Goal: Communication & Community: Answer question/provide support

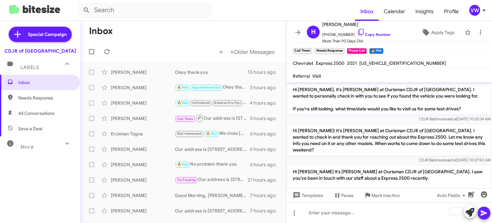
scroll to position [730, 0]
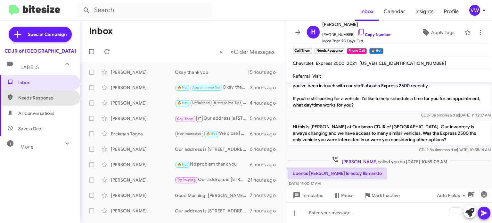
click at [54, 95] on span "Needs Response" at bounding box center [45, 97] width 54 height 6
type input "in:needs-response"
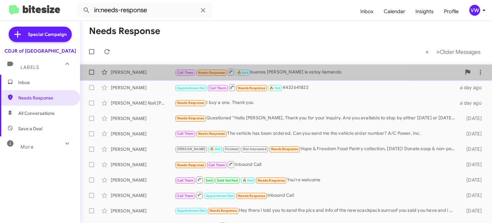
click at [206, 70] on span "Needs Response" at bounding box center [211, 72] width 27 height 4
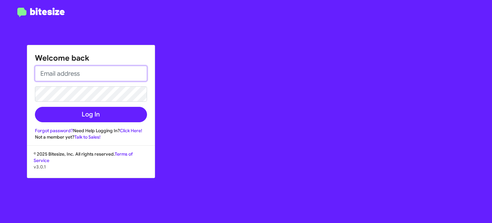
type input "[EMAIL_ADDRESS][DOMAIN_NAME]"
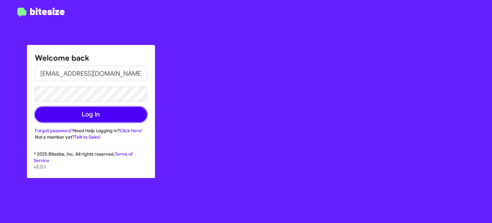
click at [139, 110] on button "Log In" at bounding box center [91, 114] width 112 height 15
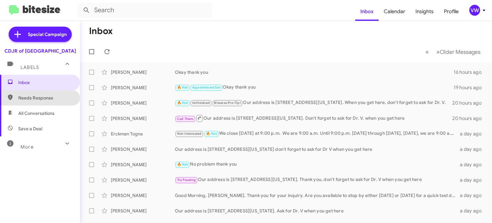
click at [36, 100] on span "Needs Response" at bounding box center [45, 97] width 54 height 6
type input "in:needs-response"
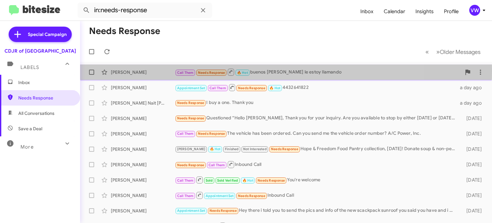
click at [214, 71] on span "Needs Response" at bounding box center [211, 72] width 27 height 4
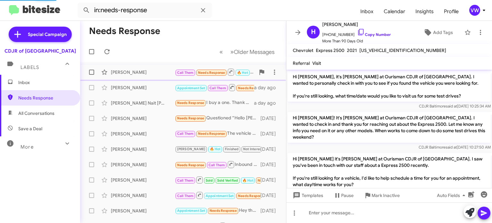
scroll to position [717, 0]
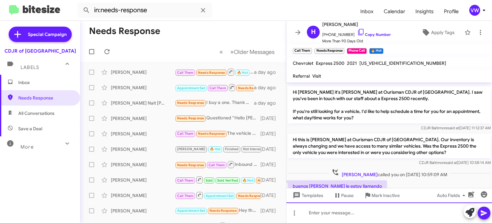
click at [332, 207] on div at bounding box center [389, 212] width 206 height 20
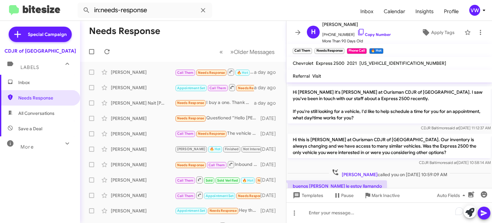
click at [52, 196] on div "Inbox Needs Response All Conversations Save a Deal More Important 🔥 Hot Appoint…" at bounding box center [40, 142] width 80 height 134
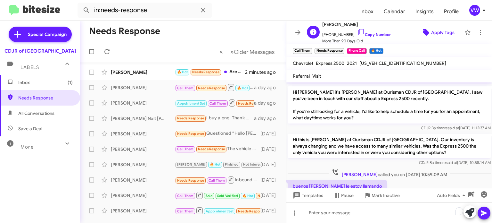
click at [446, 29] on span "Apply Tags" at bounding box center [442, 33] width 23 height 12
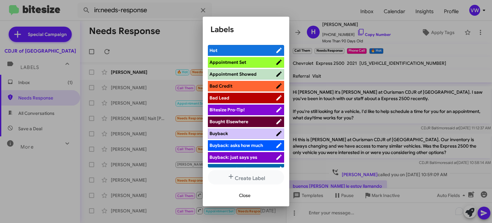
click at [252, 59] on span "Appointment Set" at bounding box center [242, 62] width 66 height 6
click at [245, 195] on span "Close" at bounding box center [245, 195] width 12 height 12
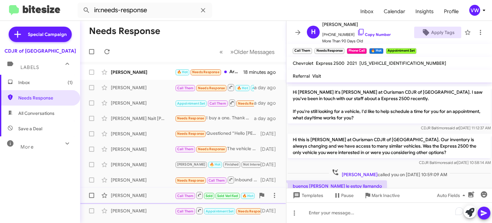
click at [414, 27] on button "Apply Tags" at bounding box center [437, 33] width 47 height 12
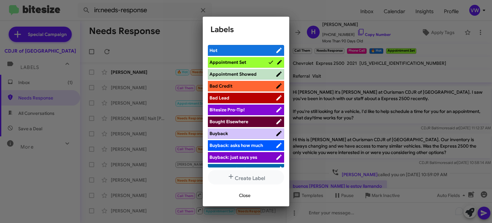
click at [184, 38] on div at bounding box center [246, 111] width 492 height 223
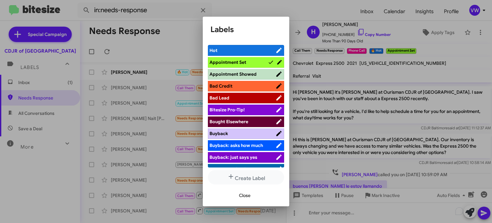
click at [243, 197] on span "Close" at bounding box center [245, 195] width 12 height 12
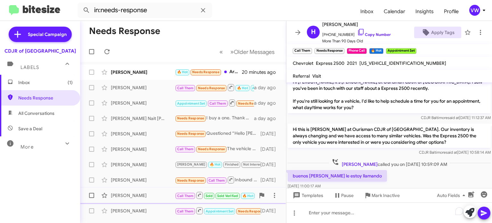
scroll to position [730, 0]
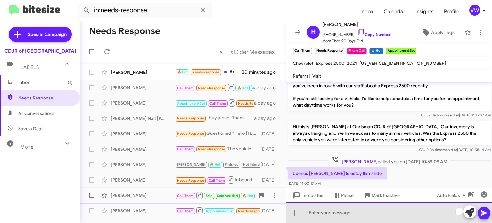
click at [340, 218] on div "To enrich screen reader interactions, please activate Accessibility in Grammarl…" at bounding box center [389, 212] width 206 height 20
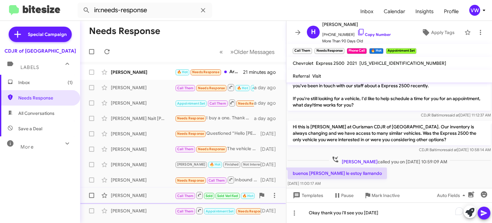
click at [483, 215] on icon at bounding box center [484, 213] width 8 height 8
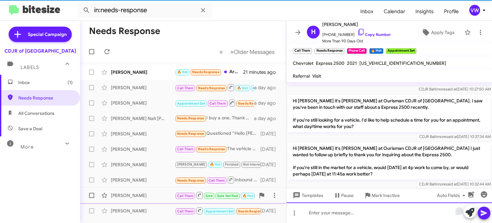
scroll to position [0, 0]
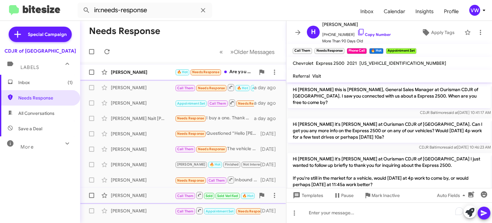
click at [215, 74] on span "Needs Response" at bounding box center [205, 72] width 27 height 4
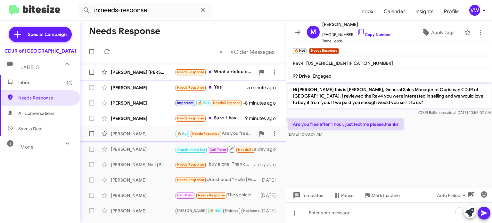
click at [202, 73] on span "Needs Response" at bounding box center [190, 72] width 27 height 4
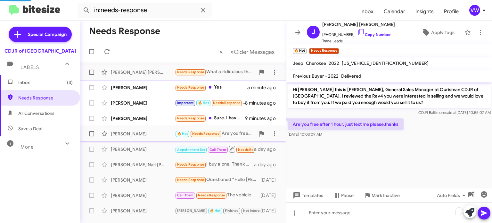
scroll to position [82, 0]
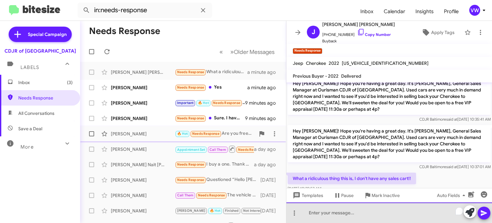
click at [345, 211] on div "To enrich screen reader interactions, please activate Accessibility in Grammarl…" at bounding box center [389, 212] width 206 height 20
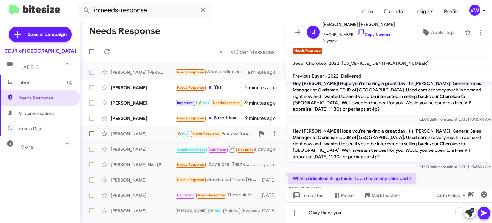
click at [481, 216] on icon at bounding box center [484, 213] width 8 height 8
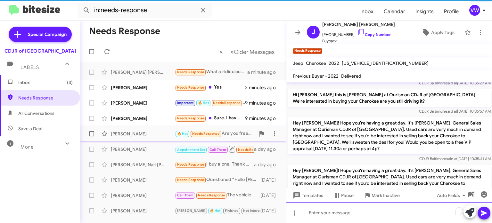
scroll to position [105, 0]
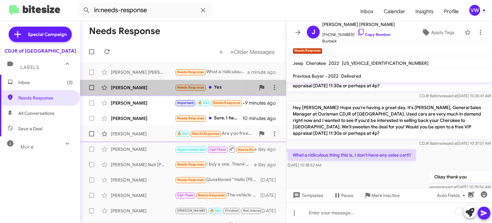
click at [198, 87] on span "Needs Response" at bounding box center [190, 87] width 27 height 4
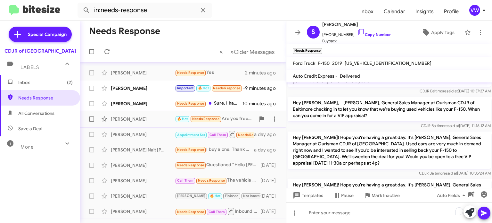
scroll to position [131, 0]
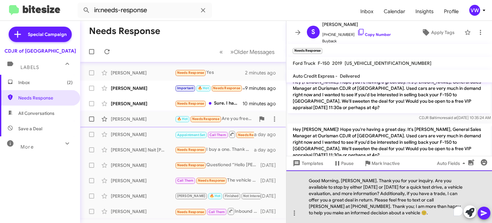
click at [340, 181] on div "Good Morning, [PERSON_NAME]. Thank you for your inquiry. Are you available to s…" at bounding box center [389, 196] width 206 height 53
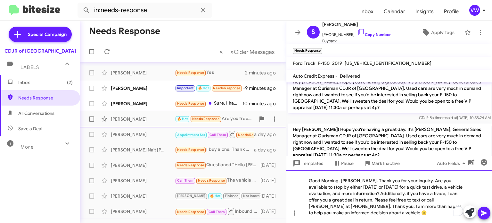
click at [362, 181] on div "Good Morning, [PERSON_NAME]. Thank you for your inquiry. Are you available to s…" at bounding box center [389, 196] width 206 height 53
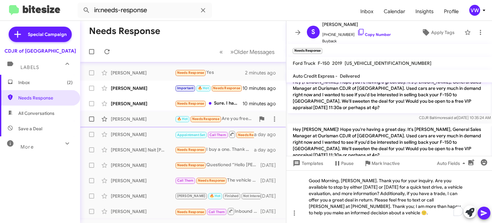
click at [483, 214] on icon at bounding box center [484, 213] width 8 height 8
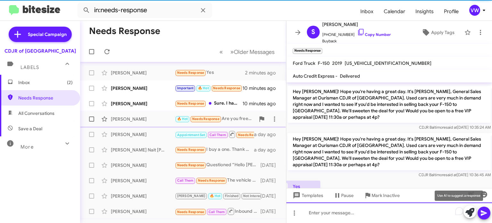
scroll to position [180, 0]
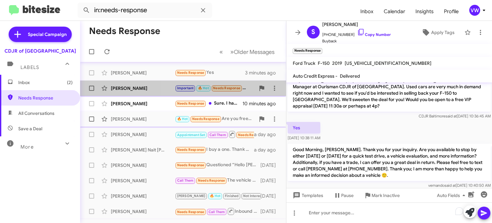
click at [225, 86] on span "Needs Response" at bounding box center [226, 88] width 27 height 4
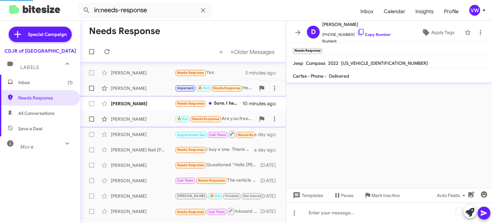
scroll to position [186, 0]
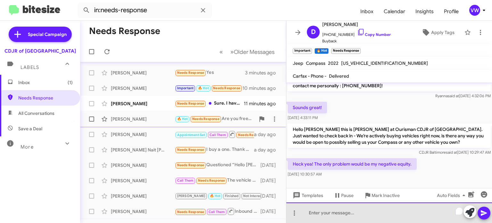
click at [357, 216] on div "To enrich screen reader interactions, please activate Accessibility in Grammarl…" at bounding box center [389, 212] width 206 height 20
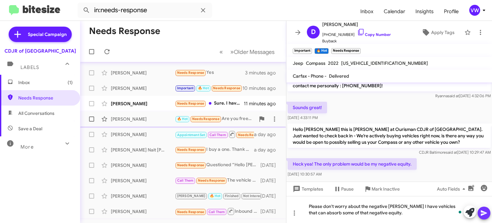
click at [481, 212] on icon at bounding box center [484, 213] width 8 height 8
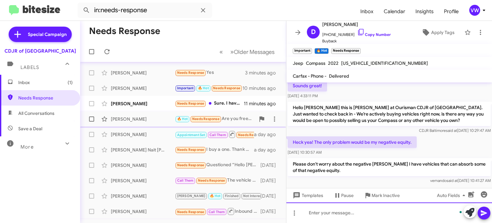
scroll to position [216, 0]
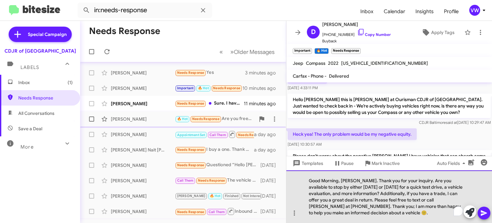
click at [362, 179] on div "Good Morning, [PERSON_NAME]. Thank you for your inquiry. Are you available to s…" at bounding box center [389, 196] width 206 height 53
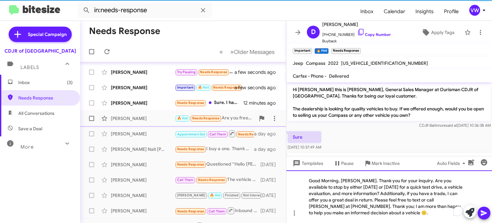
scroll to position [15, 0]
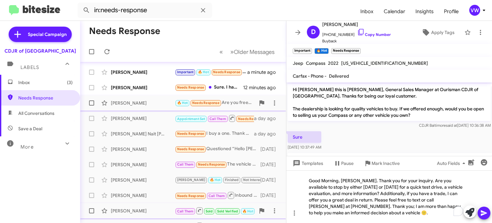
click at [490, 215] on div at bounding box center [476, 212] width 27 height 14
click at [488, 213] on button at bounding box center [484, 212] width 13 height 13
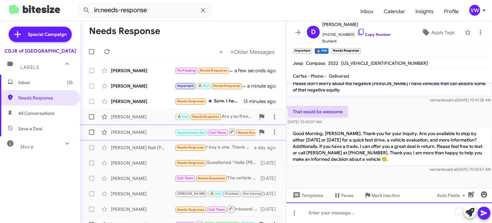
scroll to position [0, 0]
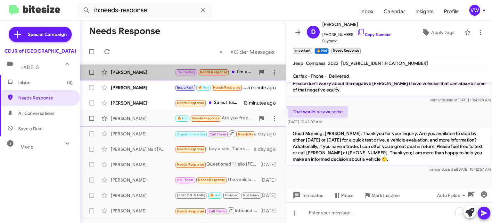
click at [216, 75] on span "Try Pausing Needs Response" at bounding box center [202, 71] width 54 height 7
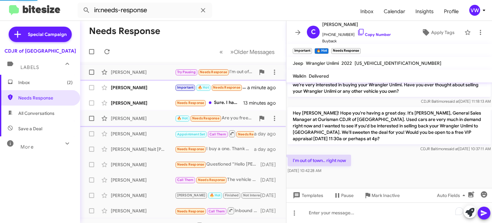
scroll to position [190, 0]
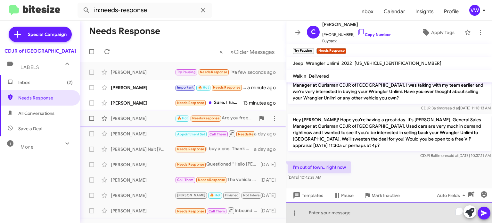
click at [345, 216] on div "To enrich screen reader interactions, please activate Accessibility in Grammarl…" at bounding box center [389, 212] width 206 height 20
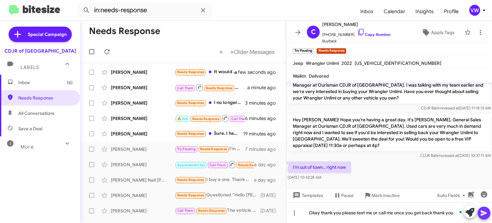
click at [481, 213] on icon at bounding box center [484, 213] width 8 height 8
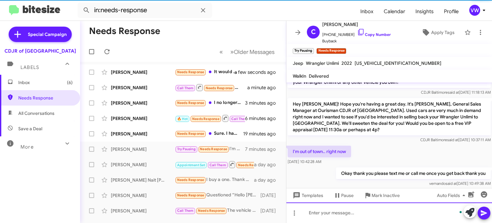
scroll to position [214, 0]
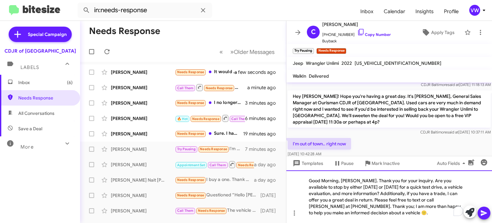
click at [361, 181] on div "Good Morning, [PERSON_NAME]. Thank you for your inquiry. Are you available to s…" at bounding box center [389, 196] width 206 height 53
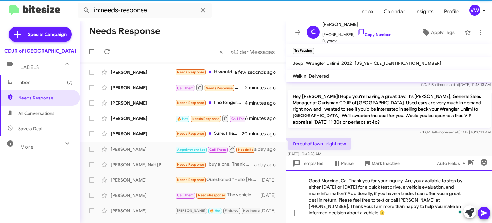
scroll to position [0, 0]
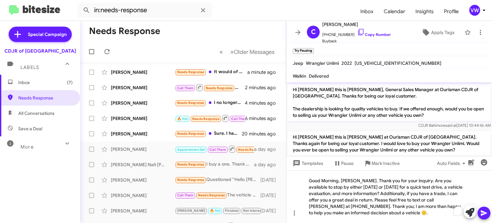
click at [484, 212] on icon at bounding box center [484, 213] width 8 height 8
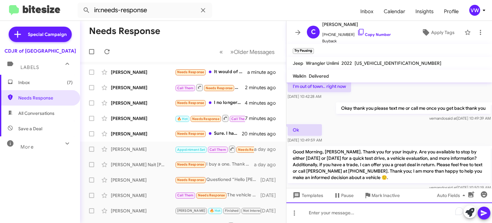
scroll to position [286, 0]
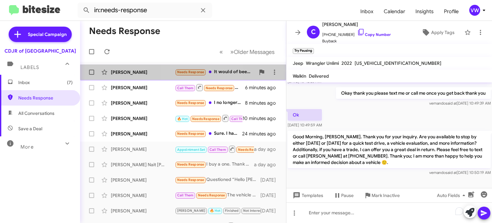
click at [195, 73] on span "Needs Response" at bounding box center [190, 72] width 27 height 4
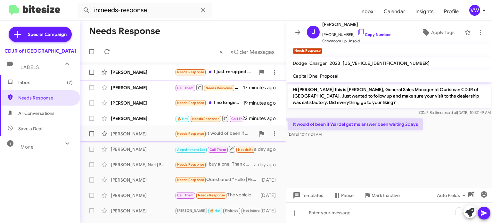
click at [191, 72] on span "Needs Response" at bounding box center [190, 72] width 27 height 4
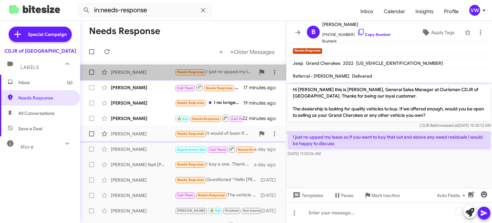
click at [191, 75] on small "Needs Response" at bounding box center [191, 72] width 30 height 6
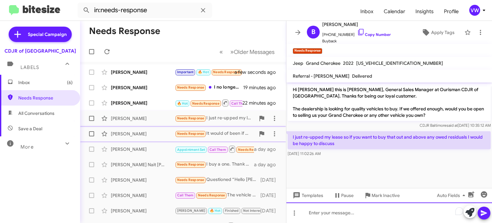
click at [332, 217] on div "To enrich screen reader interactions, please activate Accessibility in Grammarl…" at bounding box center [389, 212] width 206 height 20
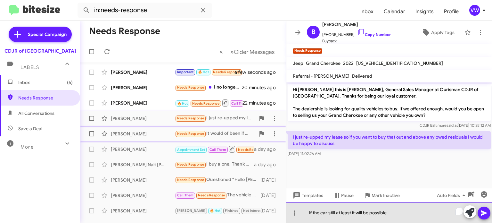
click at [342, 211] on div "If the car still at least it will be possible" at bounding box center [389, 212] width 206 height 20
drag, startPoint x: 412, startPoint y: 214, endPoint x: 409, endPoint y: 212, distance: 3.7
click at [412, 213] on div "If the car still on thank least it will be possible" at bounding box center [389, 212] width 206 height 20
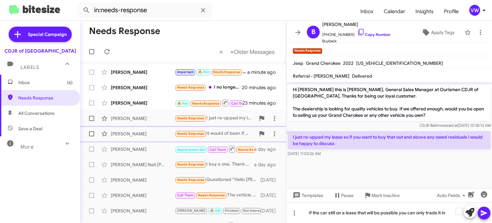
click at [483, 213] on icon at bounding box center [484, 213] width 8 height 8
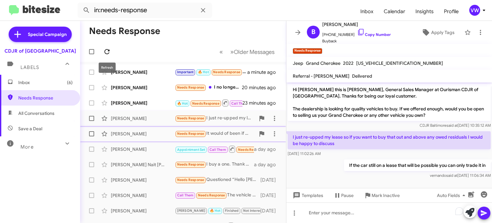
click at [106, 51] on icon at bounding box center [107, 52] width 8 height 8
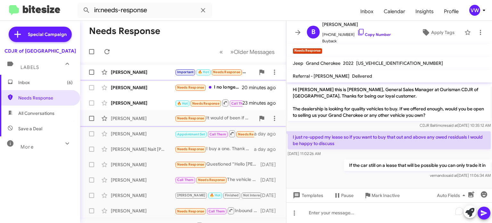
click at [222, 71] on span "Needs Response" at bounding box center [226, 72] width 27 height 4
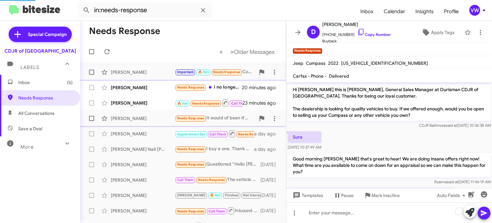
scroll to position [318, 0]
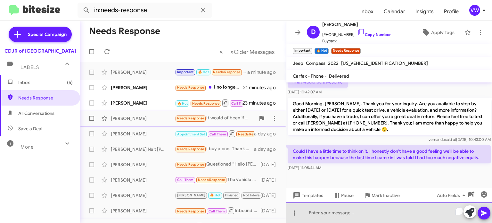
click at [340, 210] on div "To enrich screen reader interactions, please activate Accessibility in Grammarl…" at bounding box center [389, 212] width 206 height 20
click at [422, 212] on div "Okay thank you if anything changes give me a call and just text me" at bounding box center [389, 212] width 206 height 20
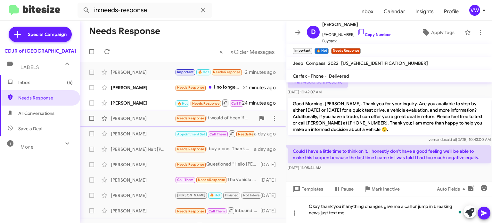
click at [369, 178] on div at bounding box center [389, 183] width 206 height 22
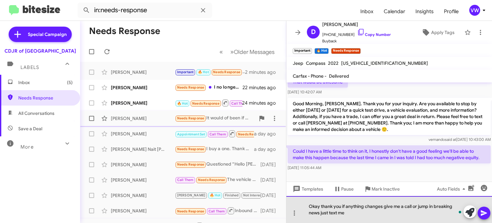
click at [320, 211] on div "Okay thank you if anything changes give me a call or jump in breaking news just…" at bounding box center [389, 209] width 206 height 27
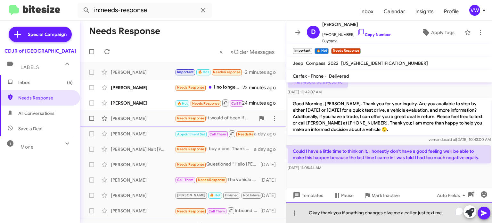
drag, startPoint x: 428, startPoint y: 213, endPoint x: 423, endPoint y: 218, distance: 7.0
click at [428, 213] on div "Okay thank you if anything changes give me a call or just text me" at bounding box center [389, 212] width 206 height 20
click at [445, 213] on div "Okay thank you if anything changes give me a call or text me" at bounding box center [389, 212] width 206 height 20
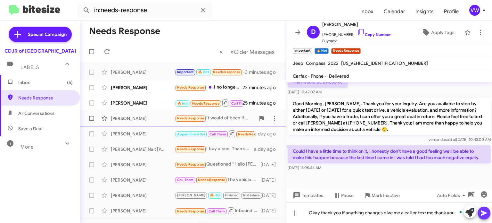
click at [484, 214] on icon at bounding box center [484, 212] width 6 height 5
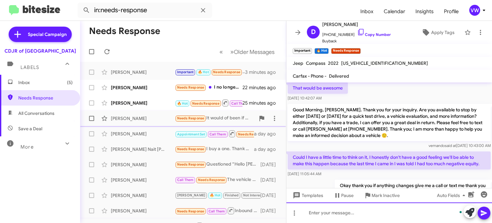
scroll to position [341, 0]
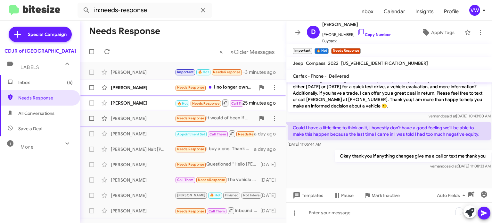
click at [186, 86] on span "Needs Response" at bounding box center [190, 87] width 27 height 4
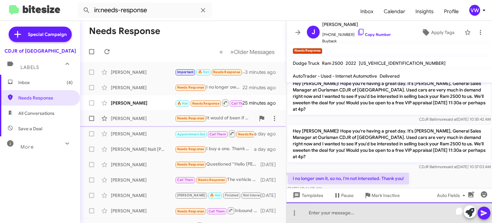
click at [364, 215] on div "To enrich screen reader interactions, please activate Accessibility in Grammarl…" at bounding box center [389, 212] width 206 height 20
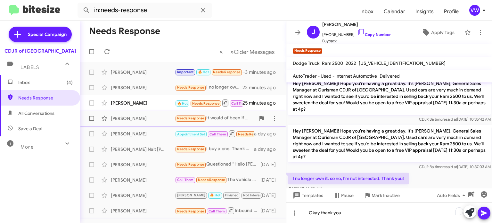
click at [487, 207] on span at bounding box center [484, 212] width 8 height 13
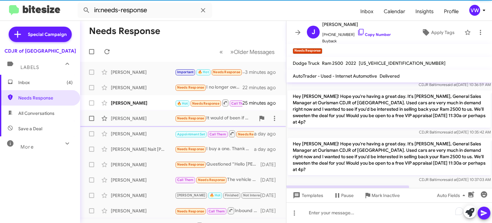
click at [485, 208] on span at bounding box center [484, 212] width 8 height 13
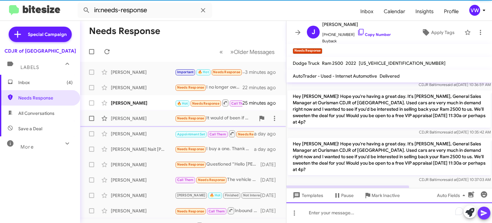
scroll to position [105, 0]
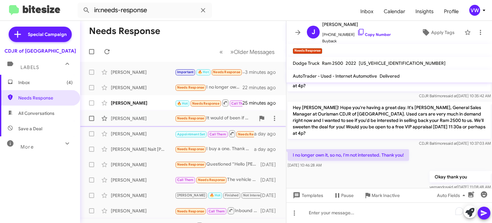
click at [188, 120] on span "Needs Response" at bounding box center [190, 118] width 27 height 4
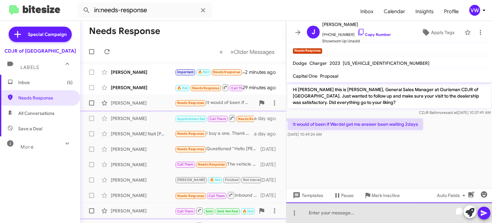
click at [370, 216] on div "To enrich screen reader interactions, please activate Accessibility in Grammarl…" at bounding box center [389, 212] width 206 height 20
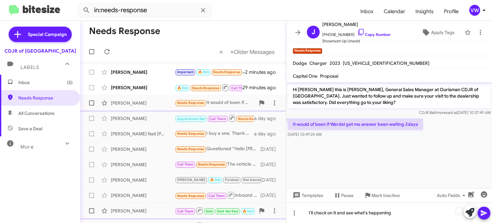
click at [485, 213] on icon at bounding box center [484, 212] width 6 height 5
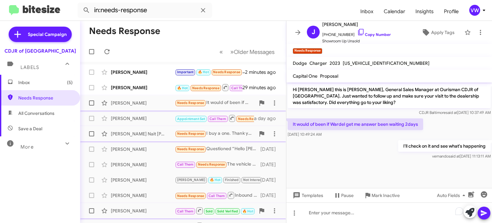
click at [194, 134] on span "Needs Response" at bounding box center [190, 133] width 27 height 4
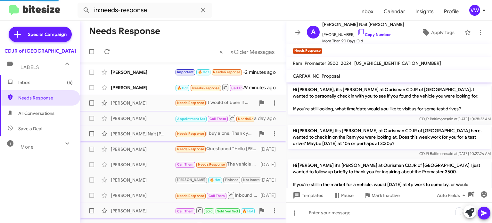
scroll to position [778, 0]
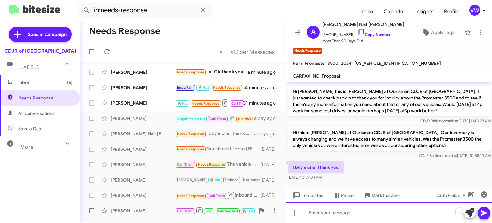
click at [312, 213] on div "To enrich screen reader interactions, please activate Accessibility in Grammarl…" at bounding box center [389, 212] width 206 height 20
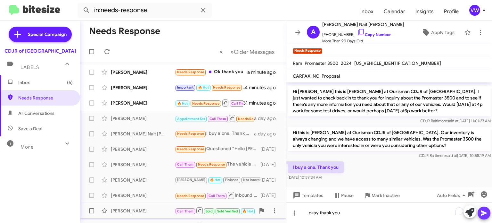
click at [480, 213] on icon at bounding box center [484, 213] width 8 height 8
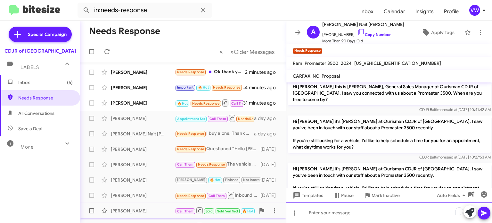
scroll to position [6, 0]
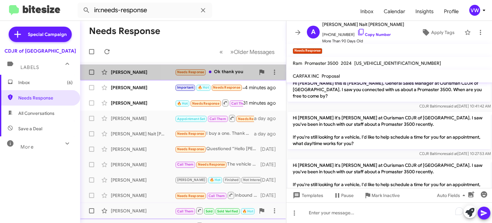
click at [195, 74] on small "Needs Response" at bounding box center [191, 72] width 30 height 6
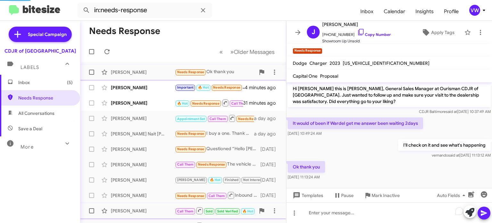
scroll to position [1, 0]
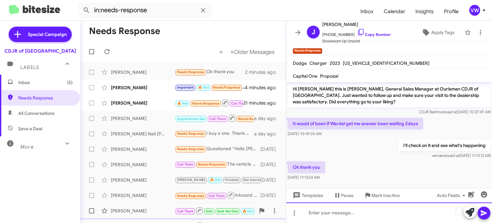
drag, startPoint x: 391, startPoint y: 212, endPoint x: 392, endPoint y: 209, distance: 3.3
click at [391, 210] on div "To enrich screen reader interactions, please activate Accessibility in Grammarl…" at bounding box center [389, 212] width 206 height 20
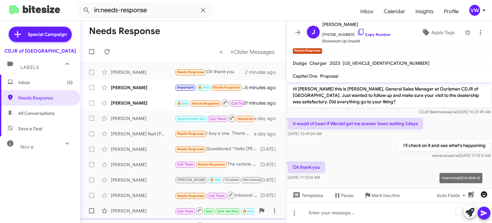
click at [486, 194] on icon "button" at bounding box center [484, 194] width 6 height 6
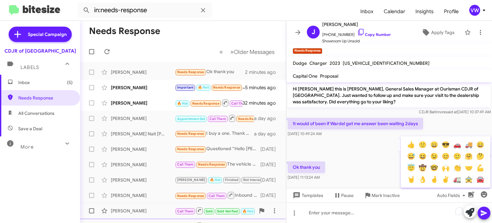
click at [378, 169] on div at bounding box center [246, 111] width 492 height 223
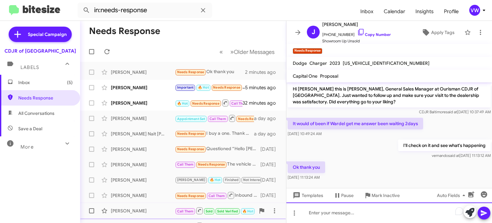
click at [397, 207] on div "To enrich screen reader interactions, please activate Accessibility in Grammarl…" at bounding box center [389, 212] width 206 height 20
click at [329, 212] on div "To enrich screen reader interactions, please activate Accessibility in Grammarl…" at bounding box center [389, 212] width 206 height 20
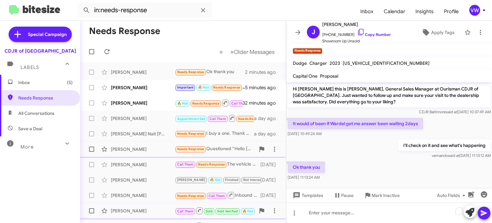
click at [190, 151] on span "Needs Response" at bounding box center [190, 149] width 27 height 4
click at [187, 149] on span "Needs Response" at bounding box center [190, 149] width 27 height 4
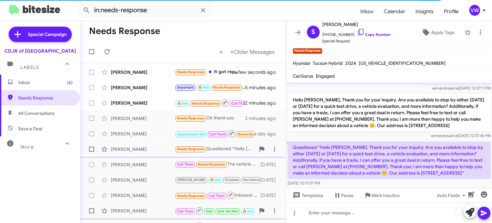
scroll to position [120, 0]
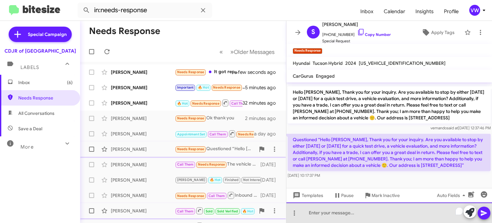
click at [363, 210] on div "To enrich screen reader interactions, please activate Accessibility in Grammarl…" at bounding box center [389, 212] width 206 height 20
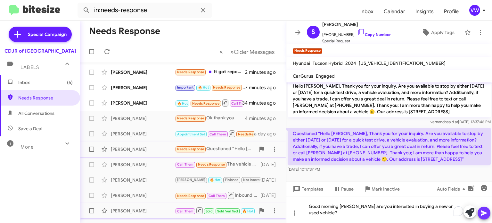
click at [483, 217] on icon at bounding box center [484, 213] width 8 height 8
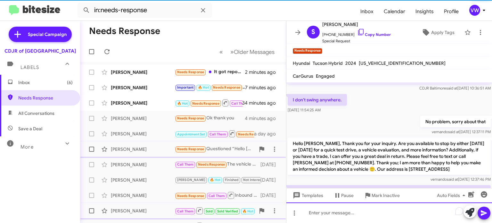
scroll to position [143, 0]
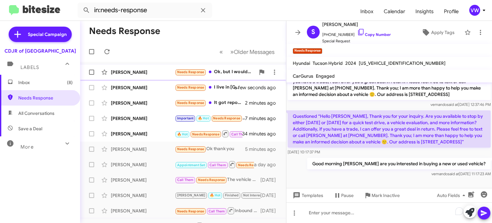
click at [194, 72] on span "Needs Response" at bounding box center [190, 72] width 27 height 4
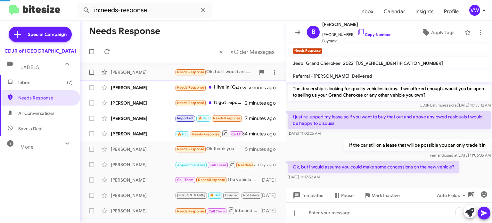
scroll to position [20, 0]
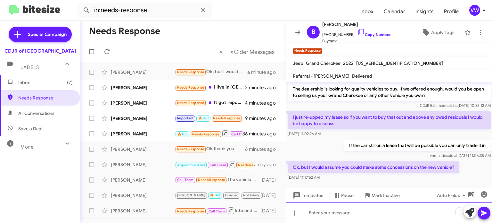
click at [428, 213] on div "To enrich screen reader interactions, please activate Accessibility in Grammarl…" at bounding box center [389, 212] width 206 height 20
click at [308, 209] on div "To enrich screen reader interactions, please activate Accessibility in Grammarl…" at bounding box center [389, 212] width 206 height 20
click at [309, 211] on div "To enrich screen reader interactions, please activate Accessibility in Grammarl…" at bounding box center [389, 212] width 206 height 20
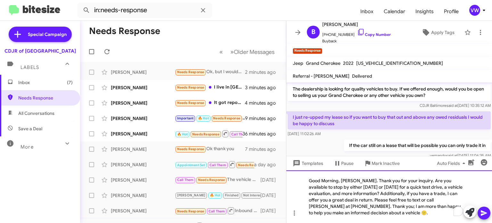
scroll to position [52, 0]
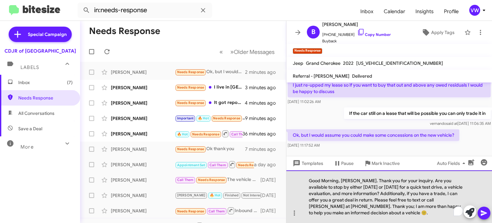
click at [360, 179] on div "Good Morning, [PERSON_NAME]. Thank you for your inquiry. Are you available to s…" at bounding box center [389, 196] width 206 height 53
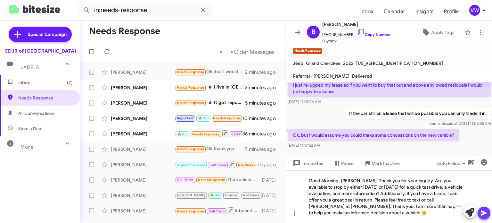
click at [487, 212] on icon at bounding box center [484, 213] width 8 height 8
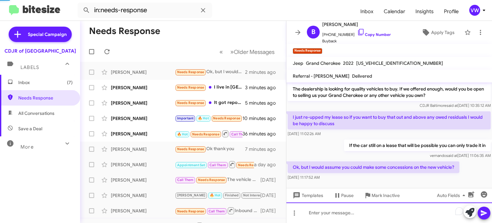
scroll to position [69, 0]
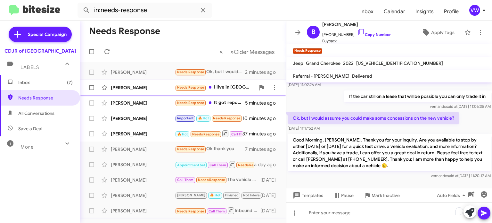
click at [187, 88] on span "Needs Response" at bounding box center [190, 87] width 27 height 4
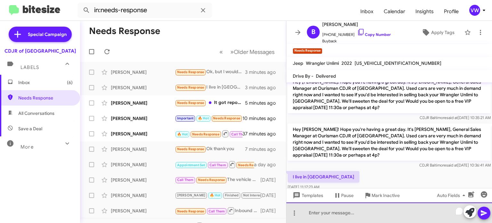
click at [320, 210] on div "To enrich screen reader interactions, please activate Accessibility in Grammarl…" at bounding box center [389, 212] width 206 height 20
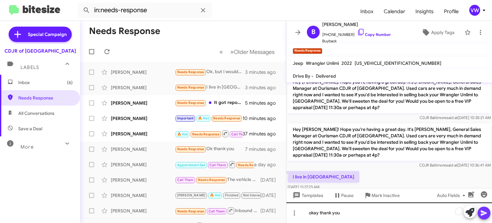
click at [482, 220] on div "okay thank you" at bounding box center [389, 212] width 206 height 20
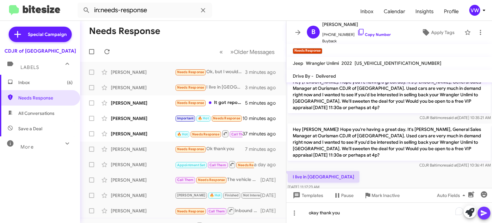
click at [480, 212] on icon at bounding box center [484, 213] width 8 height 8
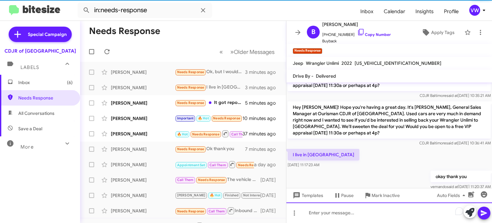
scroll to position [154, 0]
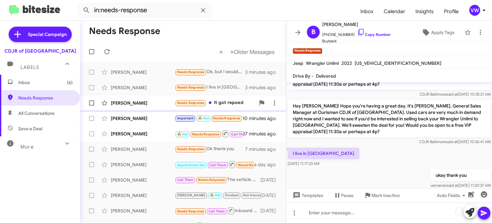
click at [195, 101] on span "Needs Response" at bounding box center [190, 103] width 27 height 4
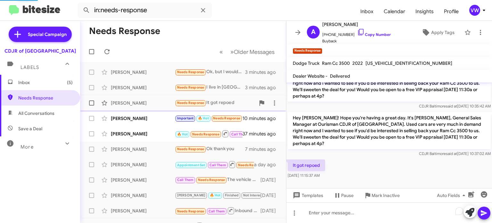
scroll to position [82, 0]
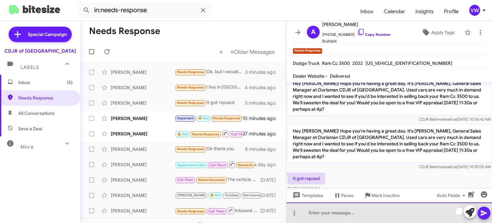
click at [335, 211] on div "To enrich screen reader interactions, please activate Accessibility in Grammarl…" at bounding box center [389, 212] width 206 height 20
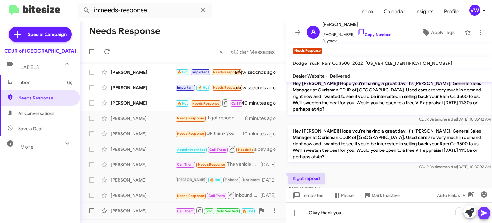
click at [481, 213] on icon at bounding box center [484, 212] width 6 height 5
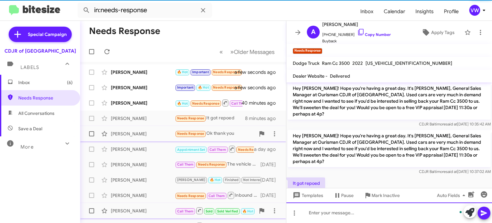
scroll to position [105, 0]
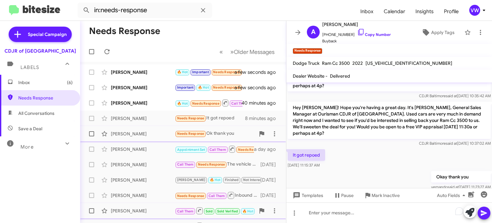
click at [186, 134] on span "Needs Response" at bounding box center [190, 133] width 27 height 4
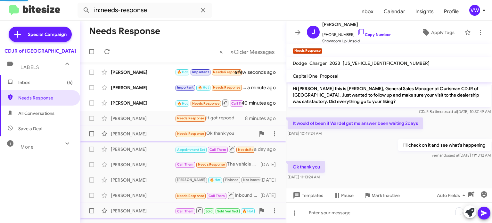
scroll to position [1, 0]
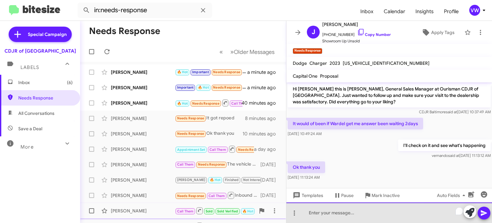
click at [377, 212] on div "To enrich screen reader interactions, please activate Accessibility in Grammarl…" at bounding box center [389, 212] width 206 height 20
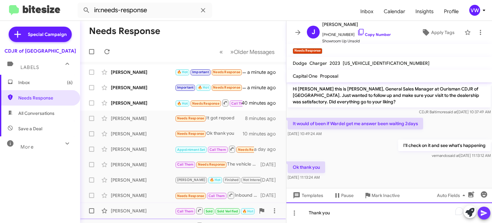
click at [485, 210] on icon at bounding box center [484, 213] width 8 height 8
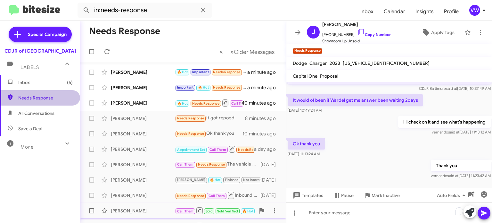
drag, startPoint x: 37, startPoint y: 105, endPoint x: 33, endPoint y: 103, distance: 4.1
click at [37, 104] on span "Needs Response" at bounding box center [40, 97] width 80 height 15
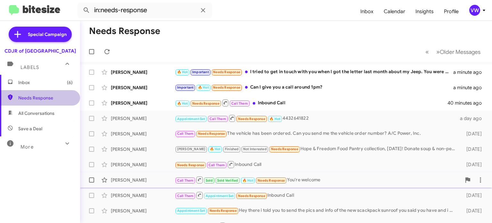
click at [35, 99] on span "Needs Response" at bounding box center [45, 97] width 54 height 6
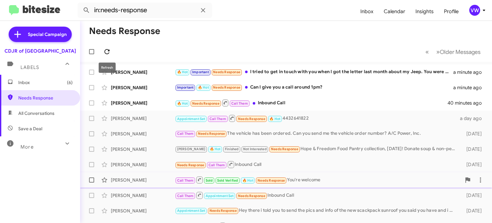
click at [105, 49] on icon at bounding box center [107, 52] width 8 height 8
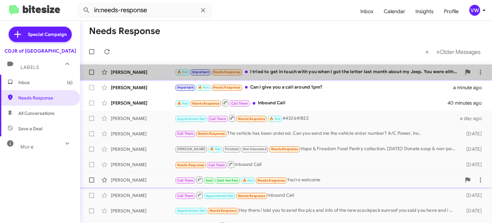
click at [215, 71] on span "Needs Response" at bounding box center [226, 72] width 27 height 4
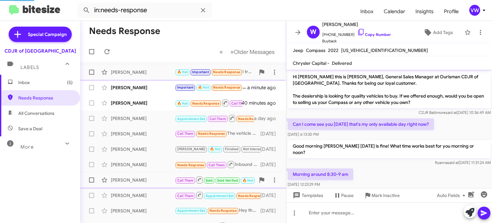
scroll to position [297, 0]
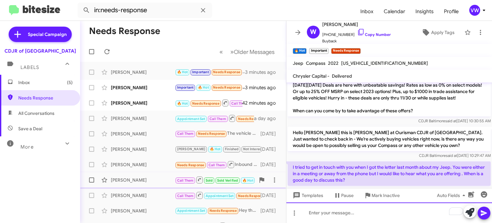
paste div "To enrich screen reader interactions, please activate Accessibility in Grammarl…"
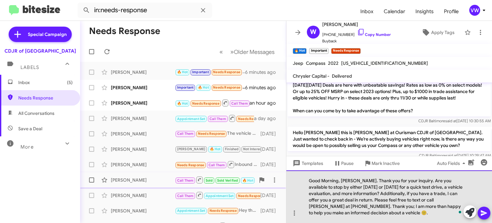
click at [362, 180] on div "Good Morning, [PERSON_NAME]. Thank you for your inquiry. Are you available to s…" at bounding box center [389, 196] width 206 height 53
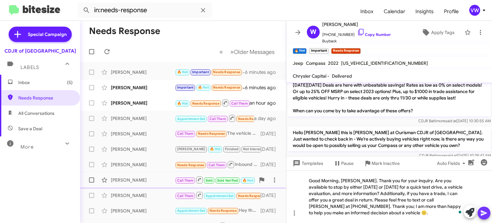
click at [485, 212] on button at bounding box center [484, 212] width 13 height 13
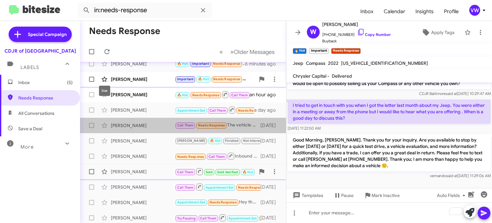
scroll to position [0, 0]
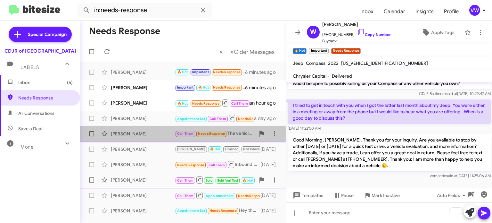
click at [207, 133] on span "Needs Response" at bounding box center [211, 133] width 27 height 4
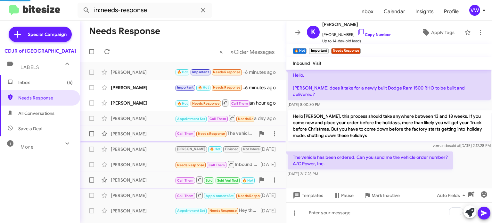
scroll to position [67, 0]
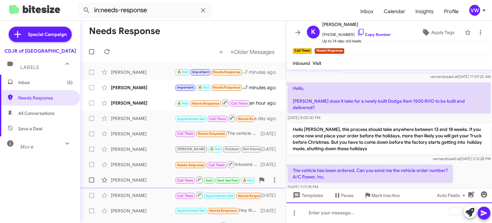
click at [325, 216] on div "To enrich screen reader interactions, please activate Accessibility in Grammarl…" at bounding box center [389, 212] width 206 height 20
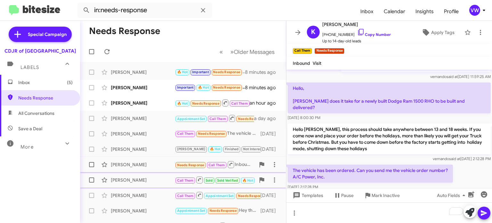
click at [195, 168] on span "Needs Response Call Them" at bounding box center [205, 164] width 60 height 8
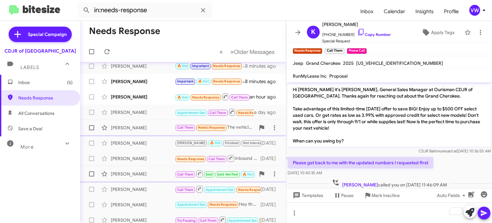
scroll to position [6, 0]
click at [208, 127] on span "Needs Response" at bounding box center [211, 127] width 27 height 4
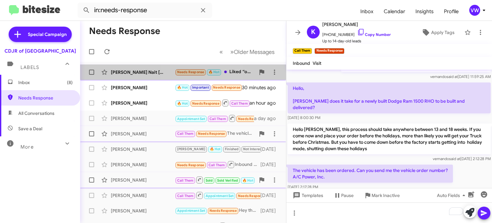
click at [189, 72] on span "Needs Response" at bounding box center [190, 72] width 27 height 4
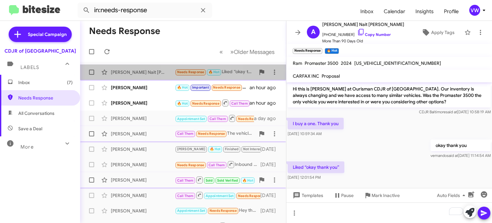
click at [195, 73] on span "Needs Response" at bounding box center [190, 72] width 27 height 4
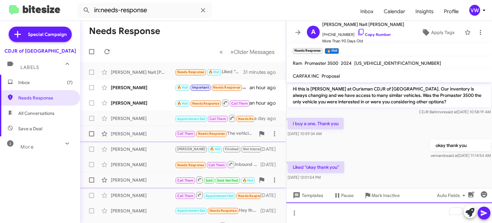
click at [354, 215] on div "To enrich screen reader interactions, please activate Accessibility in Grammarl…" at bounding box center [389, 212] width 206 height 20
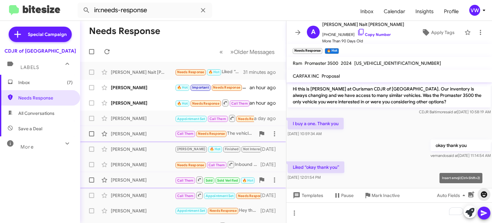
click at [484, 193] on icon "button" at bounding box center [484, 194] width 8 height 8
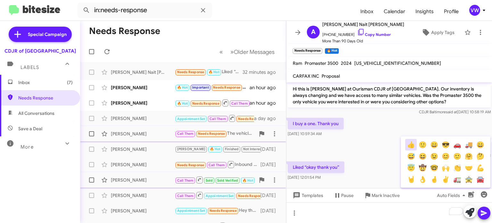
click at [413, 148] on button "👍" at bounding box center [411, 145] width 12 height 12
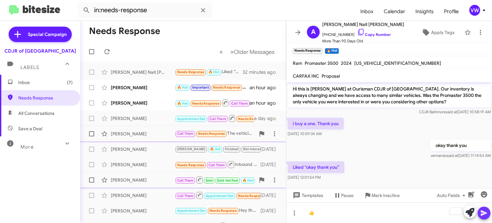
click at [481, 218] on span at bounding box center [484, 212] width 8 height 13
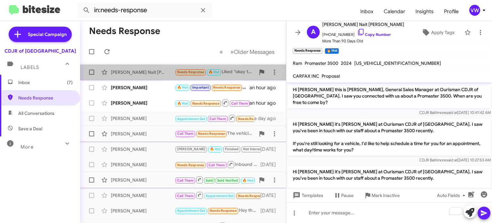
click at [189, 73] on span "Needs Response" at bounding box center [190, 72] width 27 height 4
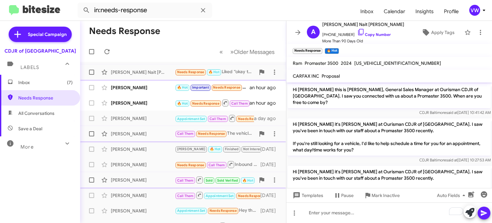
click at [190, 74] on span "Needs Response" at bounding box center [190, 72] width 27 height 4
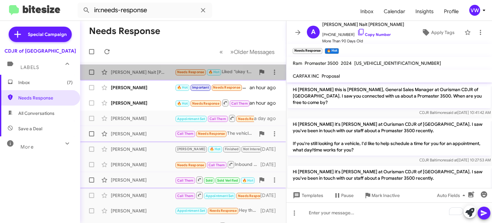
click at [192, 72] on span "Needs Response" at bounding box center [190, 72] width 27 height 4
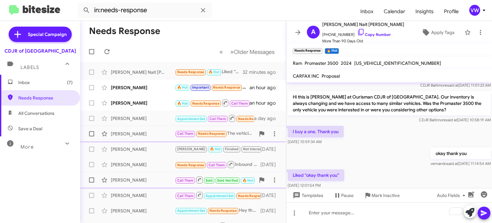
scroll to position [1123, 0]
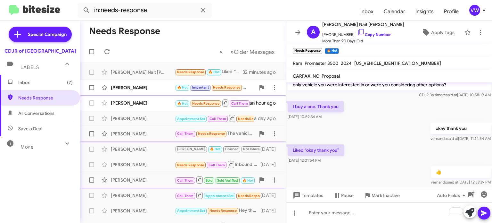
click at [221, 88] on span "Needs Response" at bounding box center [226, 87] width 27 height 4
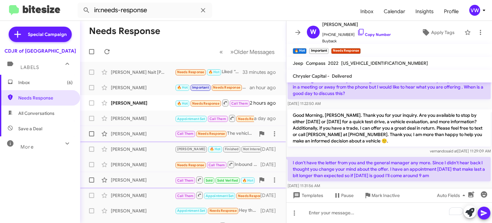
scroll to position [382, 0]
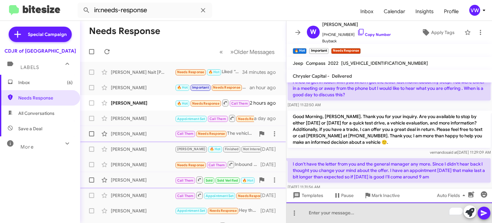
click at [382, 215] on div "To enrich screen reader interactions, please activate Accessibility in Grammarl…" at bounding box center [389, 212] width 206 height 20
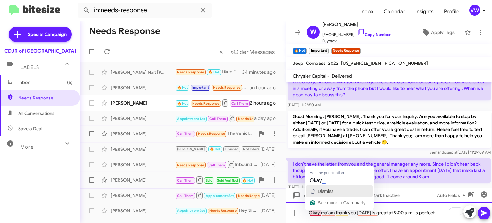
click at [323, 185] on button "Dismiss" at bounding box center [339, 191] width 67 height 12
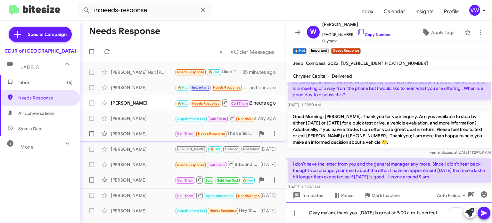
click at [443, 212] on div "Okay ma'am, thank you. [DATE] is great at 9:00 a.m. Is perfect" at bounding box center [389, 212] width 206 height 20
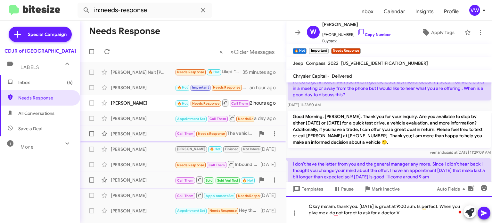
click at [406, 212] on div "Okay ma'am, thank you. [DATE] is great at 9:00 a.m. Is perfect. When you give m…" at bounding box center [389, 209] width 206 height 27
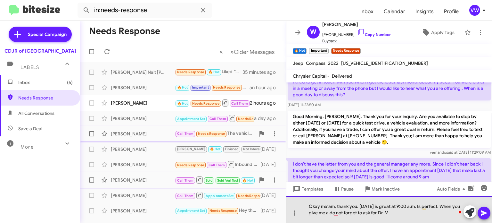
click at [405, 212] on div "Okay ma'am, thank you. [DATE] is great at 9:00 a.m. Is perfect. When you give m…" at bounding box center [389, 209] width 206 height 27
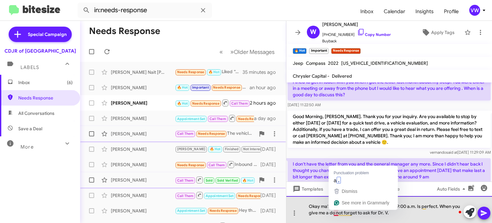
click at [336, 213] on div "Okay ma'am, thank you. [DATE] is great at 9:00 a.m. Is perfect. When you give m…" at bounding box center [389, 209] width 206 height 27
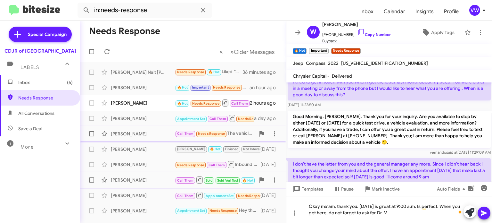
click at [485, 212] on icon at bounding box center [484, 212] width 6 height 5
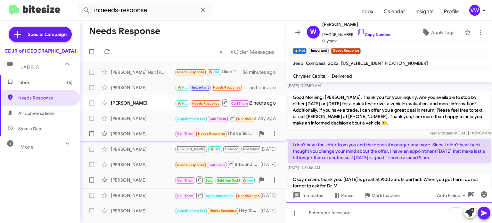
scroll to position [402, 0]
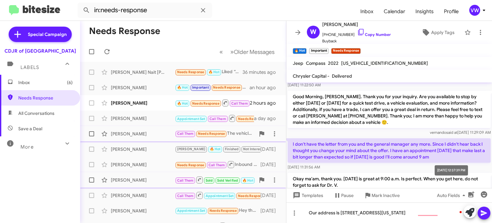
click at [438, 180] on body "in:needs-response Inbox Calendar Insights Profile vw Special Campaign CDJR of B…" at bounding box center [246, 111] width 492 height 223
click at [418, 190] on div "Templates Pause Mark Inactive Auto Fields" at bounding box center [389, 195] width 206 height 14
click at [484, 214] on icon at bounding box center [484, 212] width 6 height 5
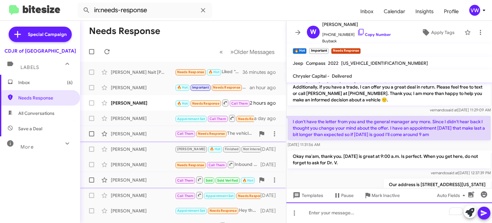
scroll to position [448, 0]
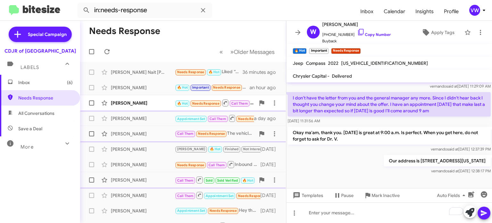
click at [213, 105] on small "Needs Response" at bounding box center [206, 103] width 30 height 6
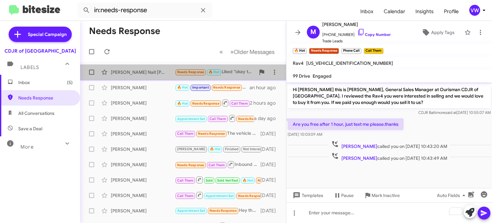
click at [196, 72] on span "Needs Response" at bounding box center [190, 72] width 27 height 4
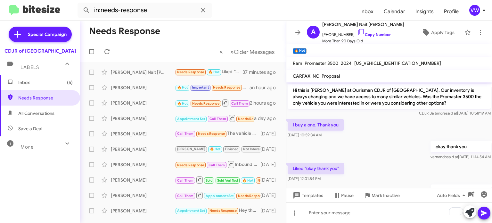
scroll to position [697, 0]
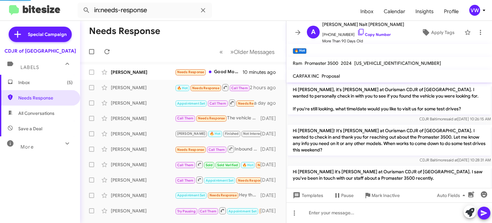
scroll to position [721, 0]
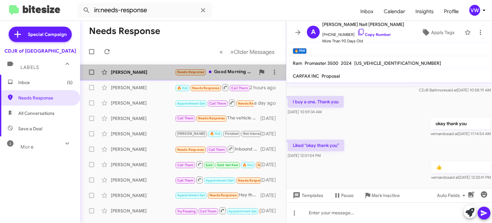
click at [199, 73] on span "Needs Response" at bounding box center [190, 72] width 27 height 4
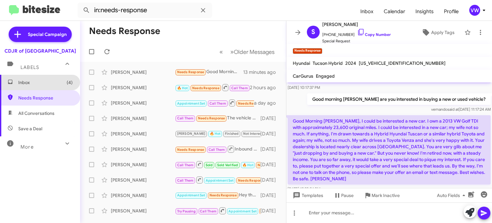
click at [25, 81] on span "Inbox (4)" at bounding box center [45, 82] width 54 height 6
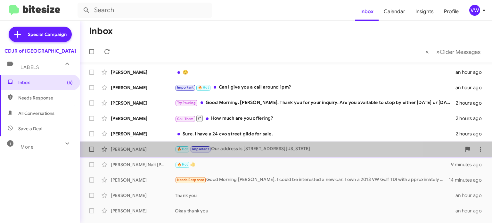
click at [132, 149] on div "[PERSON_NAME]" at bounding box center [143, 149] width 64 height 6
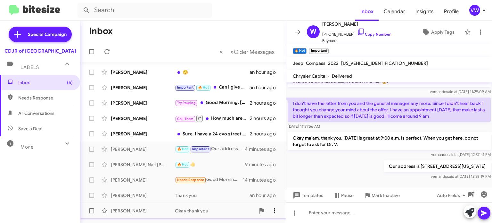
scroll to position [448, 0]
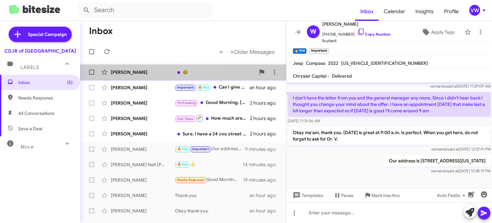
click at [176, 73] on div "😊" at bounding box center [215, 72] width 80 height 6
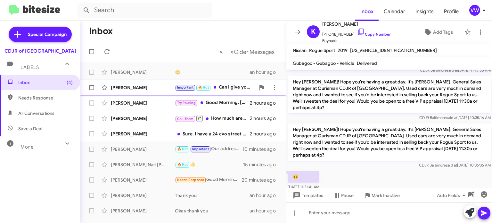
click at [228, 87] on div "Important 🔥 Hot Can I give you a call around 1pm?" at bounding box center [215, 87] width 80 height 7
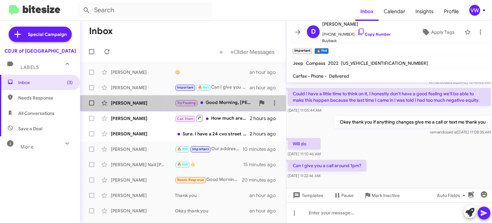
click at [220, 103] on div "Try Pausing Good Morning, Catherine. Thank you for your inquiry. Are you availa…" at bounding box center [215, 102] width 80 height 7
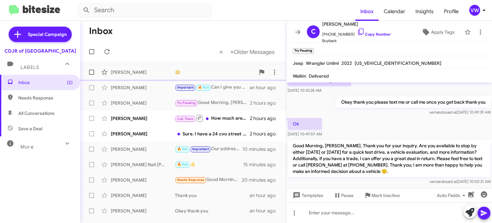
scroll to position [276, 0]
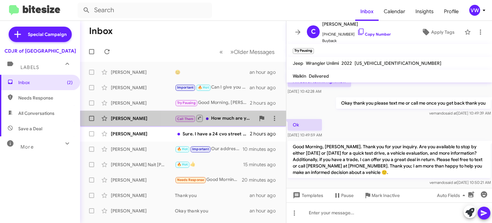
click at [212, 116] on div "Call Them How much are you offering?" at bounding box center [215, 118] width 80 height 8
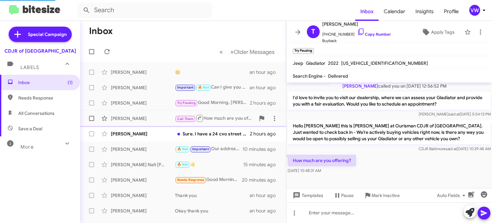
scroll to position [136, 0]
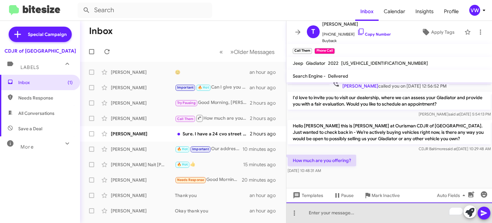
paste div "To enrich screen reader interactions, please activate Accessibility in Grammarl…"
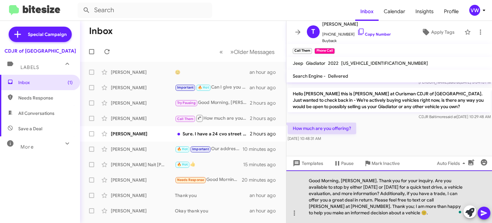
drag, startPoint x: 362, startPoint y: 180, endPoint x: 350, endPoint y: 181, distance: 11.2
click at [358, 180] on div "Good Morning, [PERSON_NAME]. Thank you for your inquiry. Are you available to s…" at bounding box center [389, 196] width 206 height 53
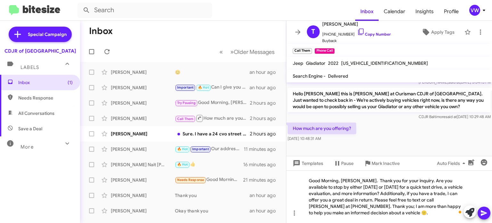
click at [483, 209] on icon at bounding box center [484, 213] width 8 height 8
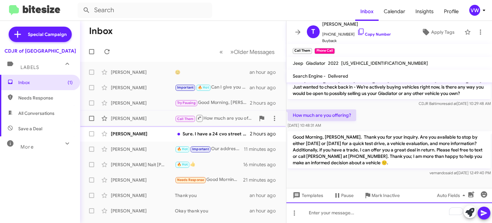
scroll to position [176, 0]
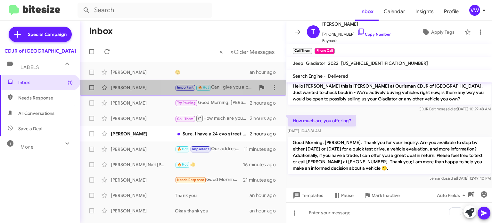
click at [201, 91] on div "Durell Cuthrell Important 🔥 Hot Can I give you a call around 1pm? an hour ago" at bounding box center [183, 87] width 196 height 13
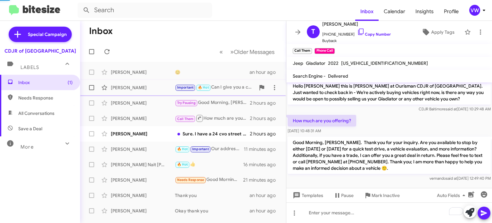
scroll to position [388, 0]
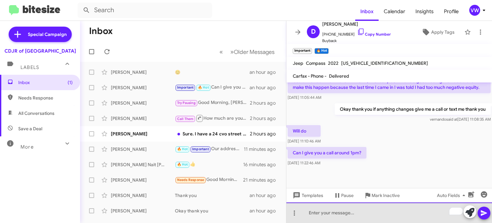
click at [315, 218] on div "To enrich screen reader interactions, please activate Accessibility in Grammarl…" at bounding box center [389, 212] width 206 height 20
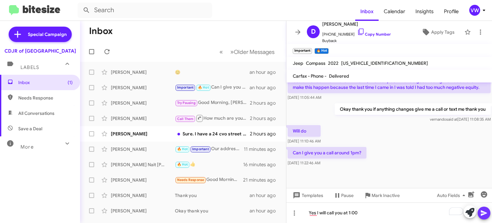
click at [482, 214] on icon at bounding box center [484, 212] width 6 height 5
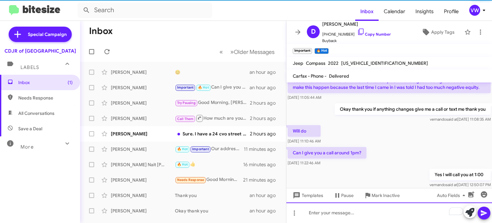
scroll to position [0, 0]
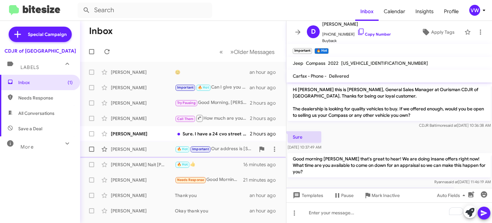
click at [132, 147] on div "[PERSON_NAME]" at bounding box center [143, 149] width 64 height 6
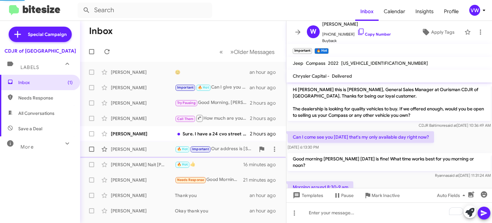
scroll to position [448, 0]
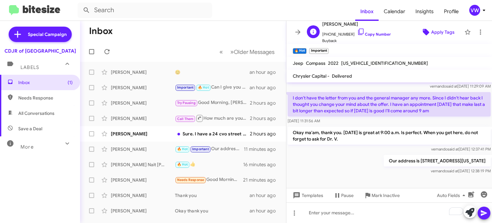
click at [428, 32] on icon at bounding box center [426, 32] width 6 height 6
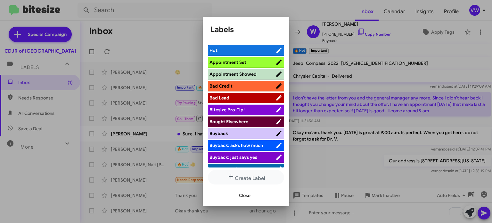
click at [252, 62] on span "Appointment Set" at bounding box center [242, 62] width 66 height 6
click at [249, 195] on span "Close" at bounding box center [245, 195] width 12 height 12
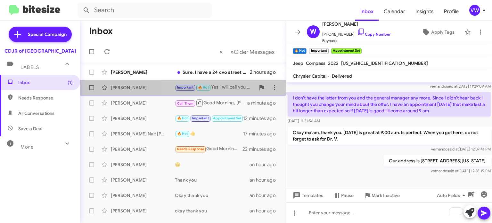
click at [224, 89] on div "Important 🔥 Hot Yes I will call you at 1:00" at bounding box center [215, 87] width 80 height 7
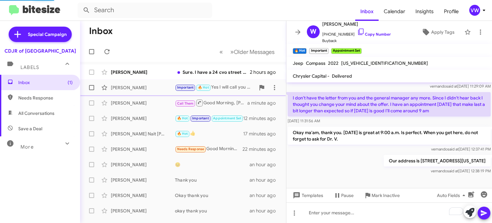
scroll to position [411, 0]
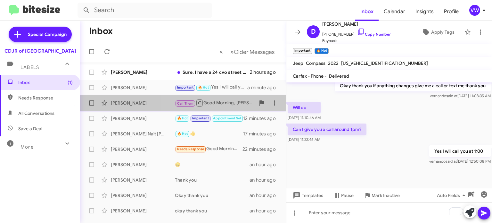
click at [214, 105] on div "Call Them Good Morning, Mr Keel. Thank you for your inquiry. Are you available …" at bounding box center [215, 103] width 80 height 8
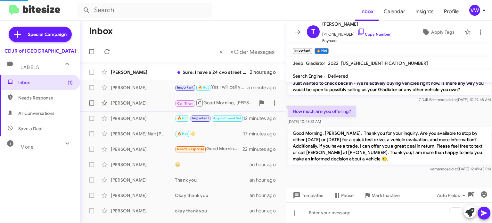
scroll to position [185, 0]
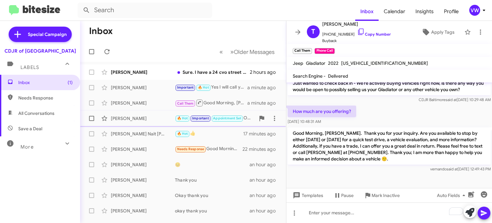
click at [202, 119] on span "Important" at bounding box center [200, 118] width 17 height 4
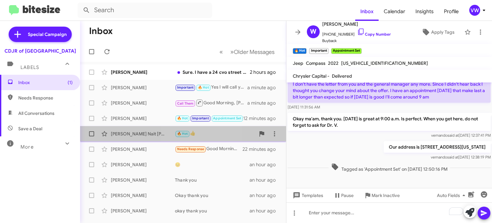
click at [188, 136] on small "🔥 Hot" at bounding box center [183, 134] width 14 height 6
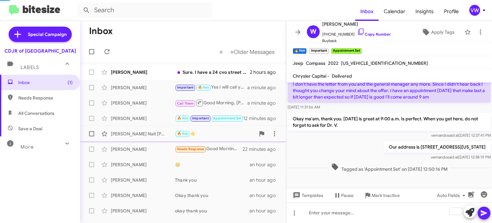
scroll to position [721, 0]
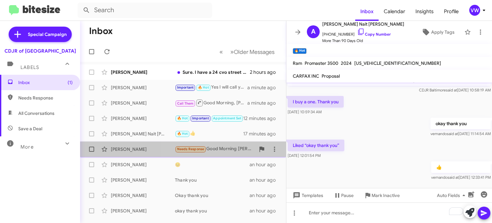
click at [207, 150] on div "Needs Response Good Morning Fernando, I could be interested a new car. I own a …" at bounding box center [215, 148] width 80 height 7
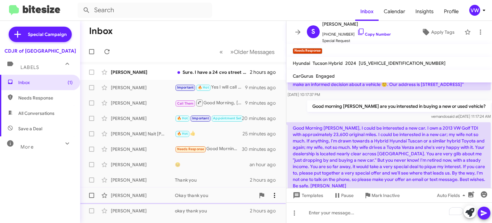
scroll to position [193, 0]
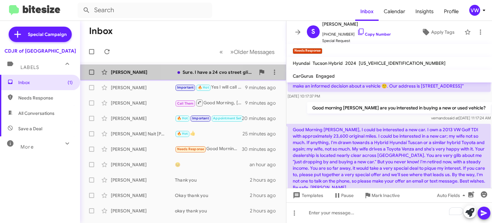
click at [202, 75] on div "Sure. I have a 24 cvo street glide for sale." at bounding box center [215, 72] width 80 height 6
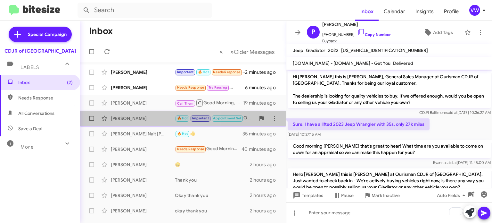
click at [132, 118] on div "[PERSON_NAME]" at bounding box center [143, 118] width 64 height 6
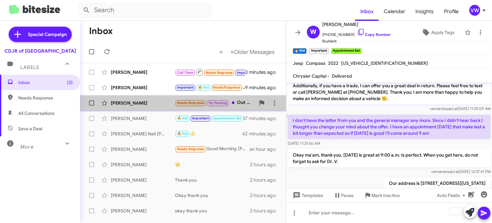
click at [192, 101] on span "Needs Response" at bounding box center [190, 103] width 27 height 4
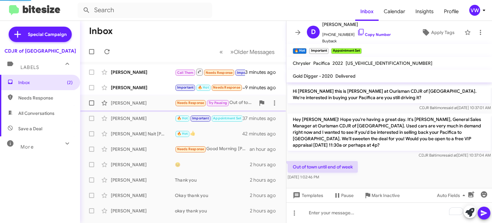
scroll to position [39, 0]
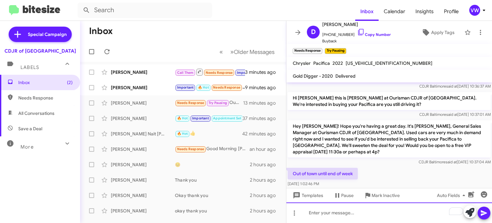
click at [339, 209] on div "To enrich screen reader interactions, please activate Accessibility in Grammarl…" at bounding box center [389, 212] width 206 height 20
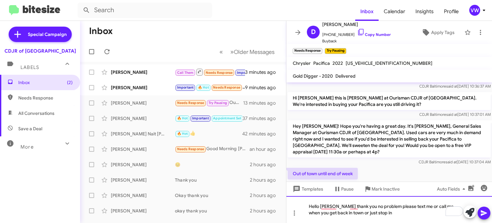
scroll to position [45, 0]
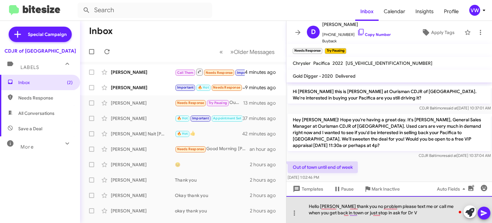
click at [394, 213] on div "Hello Donald thank you no problem please text me or call me when you get back i…" at bounding box center [389, 209] width 206 height 27
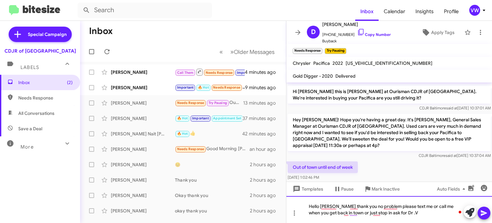
click at [402, 214] on div "Hello Donald thank you no problem please text me or call me when you get back i…" at bounding box center [389, 209] width 206 height 27
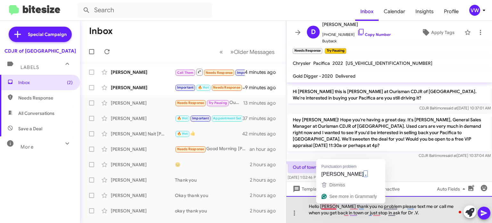
click at [331, 206] on div "Hello Donald thank you no problem please text me or call me when you get back i…" at bounding box center [389, 209] width 206 height 27
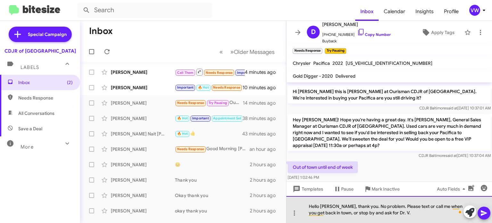
click at [409, 207] on div "Hello Donna, thank you. No problem. Please text or call me when you get back in…" at bounding box center [389, 209] width 206 height 27
click at [398, 214] on div "Hello Donna, thank you. No problem. Please text or call me when you get back in…" at bounding box center [389, 209] width 206 height 27
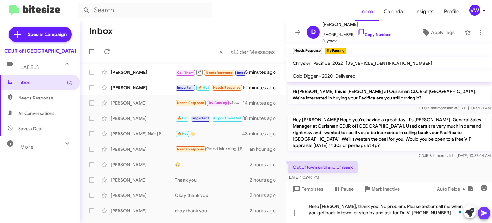
click at [488, 210] on button at bounding box center [484, 212] width 13 height 13
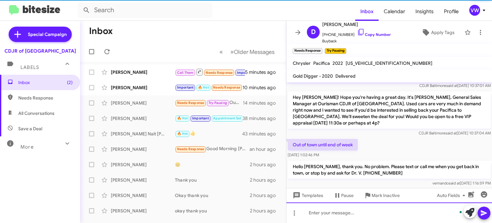
scroll to position [69, 0]
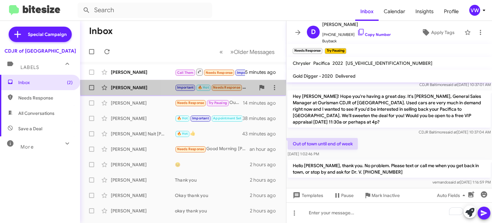
click at [218, 84] on span "Important 🔥 Hot Needs Response" at bounding box center [209, 87] width 68 height 7
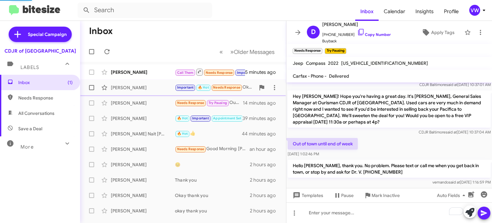
scroll to position [435, 0]
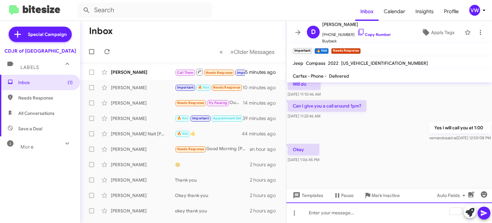
click at [355, 214] on div "To enrich screen reader interactions, please activate Accessibility in Grammarl…" at bounding box center [389, 212] width 206 height 20
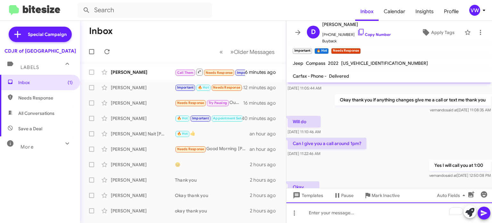
scroll to position [396, 0]
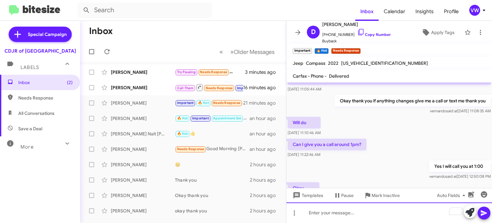
click at [386, 217] on div "To enrich screen reader interactions, please activate Accessibility in Grammarl…" at bounding box center [389, 212] width 206 height 20
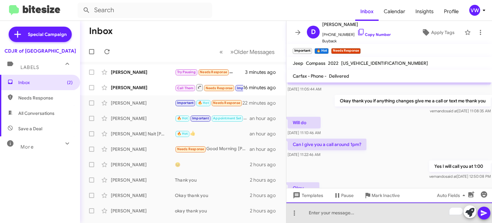
click at [337, 213] on div "To enrich screen reader interactions, please activate Accessibility in Grammarl…" at bounding box center [389, 212] width 206 height 20
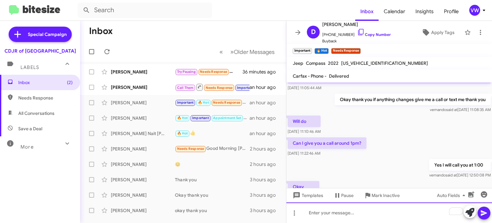
scroll to position [0, 0]
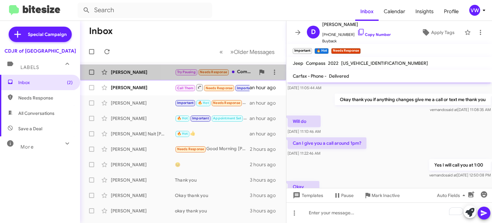
click at [219, 71] on span "Needs Response" at bounding box center [213, 72] width 27 height 4
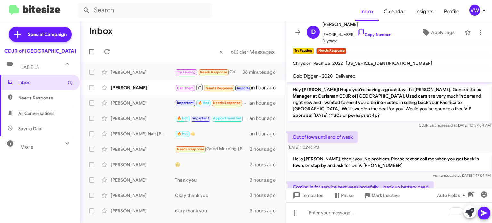
scroll to position [92, 0]
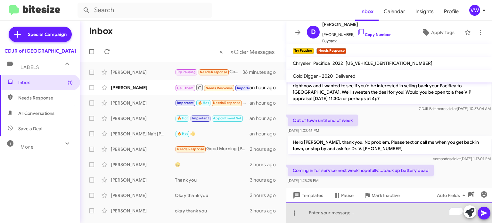
click at [382, 211] on div "To enrich screen reader interactions, please activate Accessibility in Grammarl…" at bounding box center [389, 212] width 206 height 20
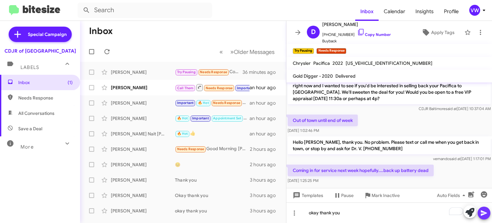
click at [481, 214] on icon at bounding box center [484, 212] width 6 height 5
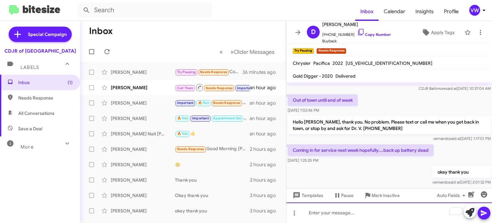
scroll to position [109, 0]
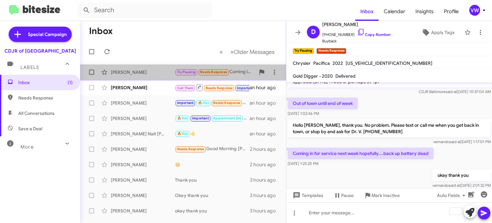
click at [205, 74] on span "Needs Response" at bounding box center [213, 72] width 27 height 4
click at [211, 73] on span "Needs Response" at bounding box center [213, 72] width 27 height 4
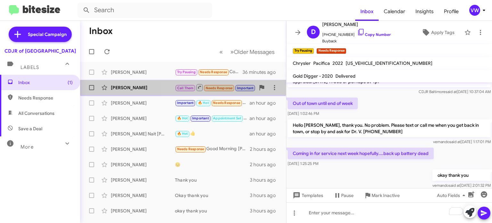
click at [220, 89] on span "Needs Response" at bounding box center [219, 88] width 27 height 4
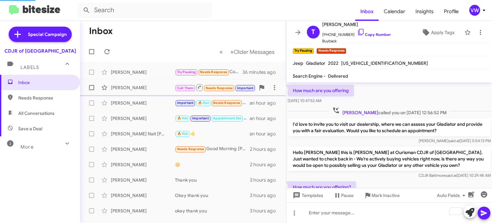
scroll to position [209, 0]
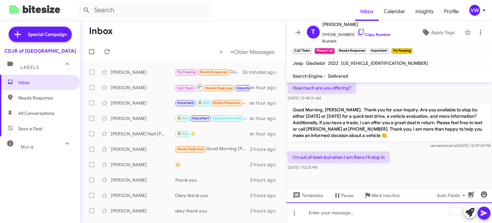
click at [342, 212] on div "To enrich screen reader interactions, please activate Accessibility in Grammarl…" at bounding box center [389, 212] width 206 height 20
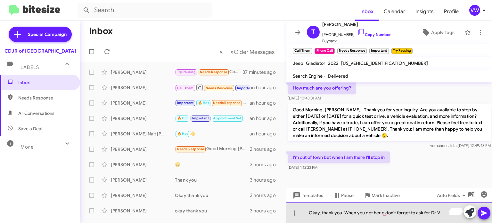
click at [439, 214] on div "Okay, thank you. When you get her,e don't forget to ask for Dr V" at bounding box center [389, 212] width 206 height 20
click at [436, 212] on div "Okay, thank you. When you get her,e don't forget to ask for Dr V" at bounding box center [389, 212] width 206 height 20
click at [444, 210] on div "Okay, thank you. When you get her,e don't forget to ask for Dr. V" at bounding box center [389, 212] width 206 height 20
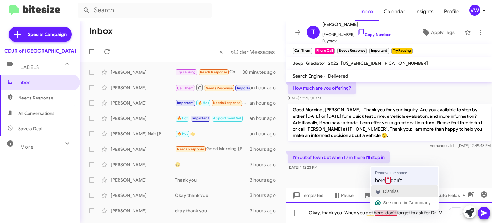
click at [389, 184] on div "Remove the space here ˟ don't Dismiss See more in Grammarly" at bounding box center [404, 187] width 69 height 44
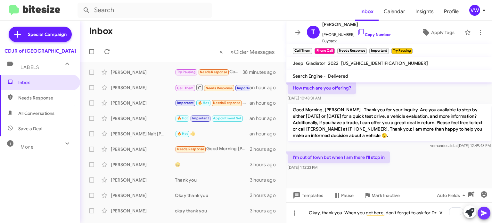
click at [479, 213] on button at bounding box center [484, 212] width 13 height 13
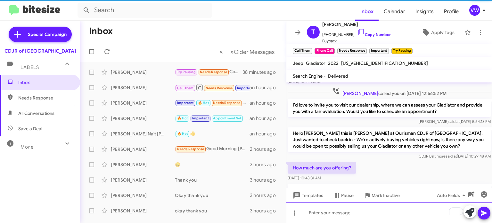
scroll to position [232, 0]
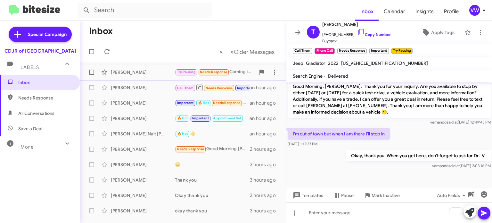
click at [217, 77] on div "Donna Bethke Try Pausing Needs Response Coming in for service next week hopeful…" at bounding box center [183, 72] width 196 height 13
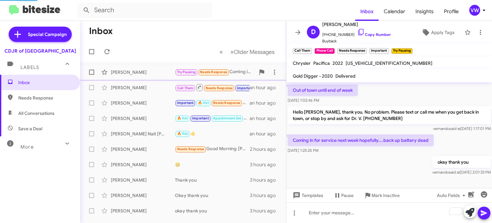
scroll to position [116, 0]
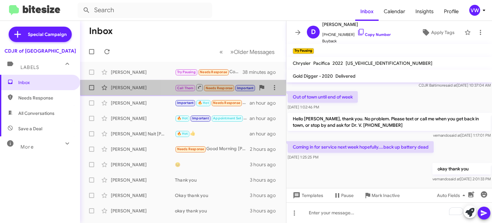
click at [211, 91] on div "Timothy Keel Call Them Needs Response Important Try Pausing I'm out of town but…" at bounding box center [183, 87] width 196 height 13
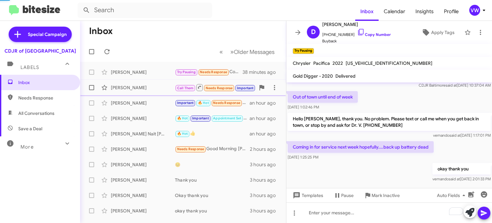
scroll to position [232, 0]
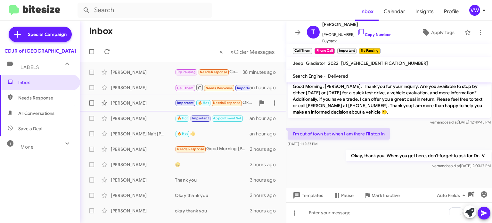
click at [231, 104] on span "Needs Response" at bounding box center [226, 103] width 27 height 4
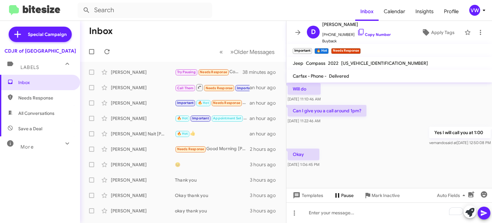
scroll to position [435, 0]
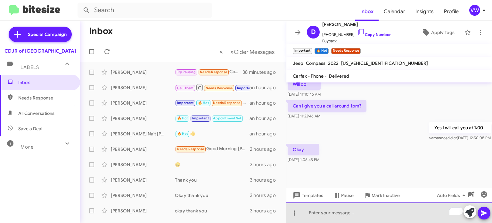
click at [360, 216] on div "To enrich screen reader interactions, please activate Accessibility in Grammarl…" at bounding box center [389, 212] width 206 height 20
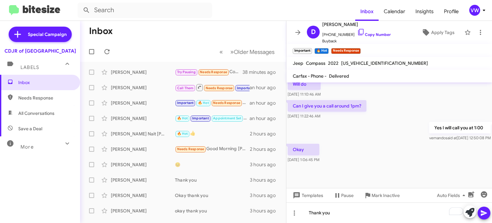
click at [488, 211] on button at bounding box center [484, 212] width 13 height 13
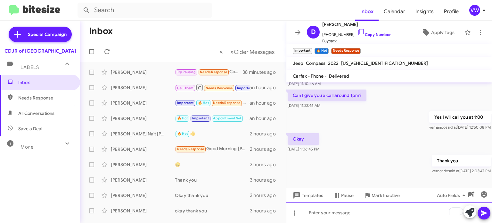
scroll to position [458, 0]
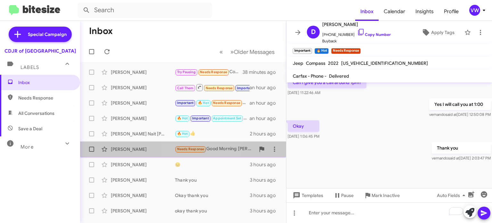
click at [200, 155] on div "Stephen Morris Needs Response Good Morning Fernando, I could be interested a ne…" at bounding box center [183, 149] width 196 height 13
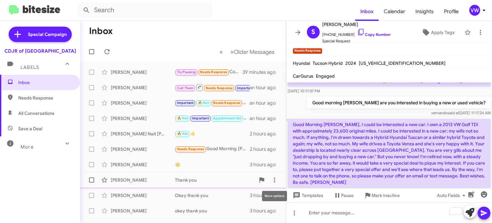
scroll to position [198, 0]
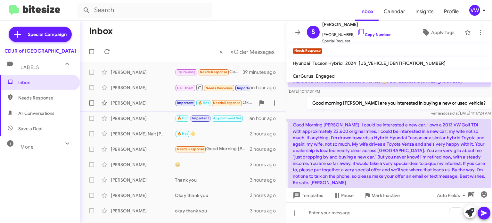
click at [228, 105] on span "Needs Response" at bounding box center [226, 103] width 27 height 4
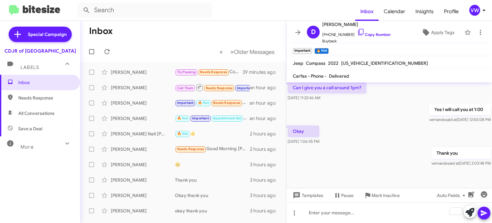
scroll to position [448, 0]
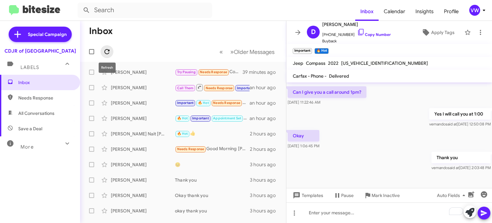
click at [108, 49] on button at bounding box center [107, 51] width 13 height 13
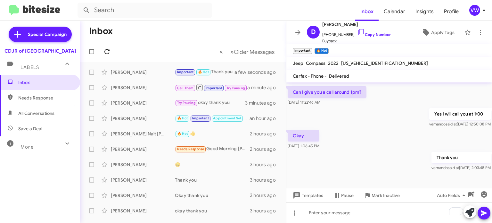
click at [107, 49] on icon at bounding box center [107, 52] width 8 height 8
click at [108, 50] on icon at bounding box center [107, 52] width 8 height 8
click at [196, 148] on span "Needs Response" at bounding box center [190, 149] width 27 height 4
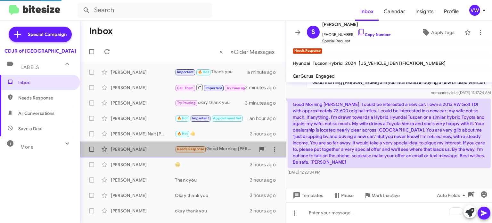
click at [196, 147] on span "Needs Response" at bounding box center [190, 149] width 27 height 4
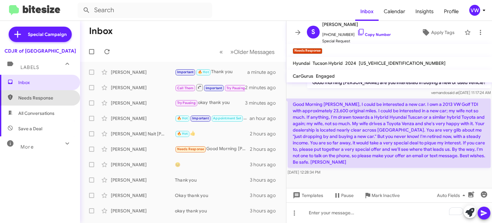
click at [38, 98] on span "Needs Response" at bounding box center [45, 97] width 54 height 6
type input "in:needs-response"
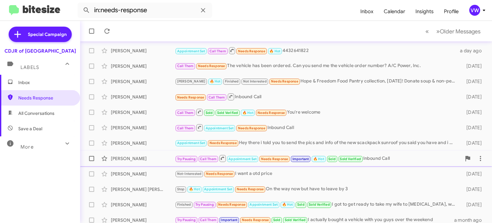
scroll to position [149, 0]
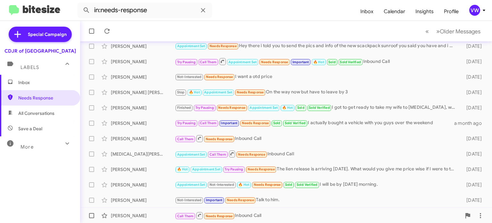
click at [225, 217] on span "Needs Response" at bounding box center [219, 216] width 27 height 4
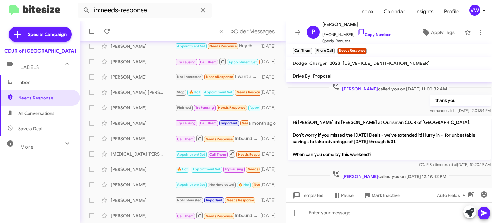
scroll to position [141, 0]
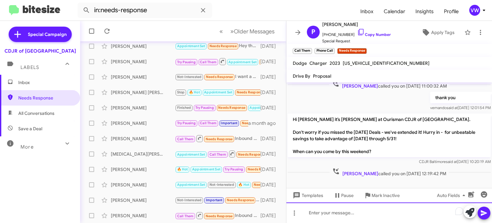
paste div "To enrich screen reader interactions, please activate Accessibility in Grammarl…"
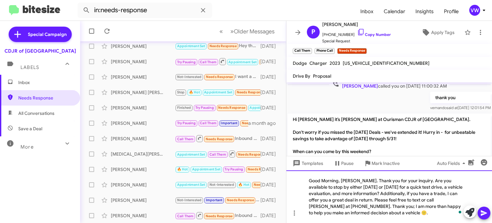
drag, startPoint x: 339, startPoint y: 181, endPoint x: 334, endPoint y: 182, distance: 4.5
click at [338, 181] on div "Good Morning, [PERSON_NAME]. Thank you for your inquiry. Are you available to s…" at bounding box center [389, 196] width 206 height 53
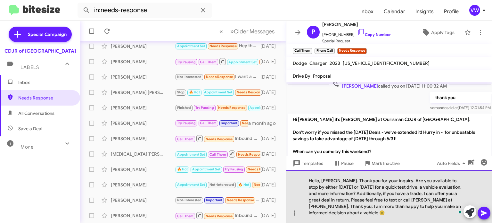
click at [328, 181] on div "Hello, Mr. Harris. Thank you for your inquiry. Are you available to stop by eit…" at bounding box center [389, 196] width 206 height 53
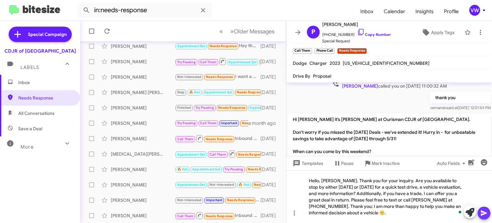
click at [485, 215] on icon at bounding box center [484, 213] width 8 height 8
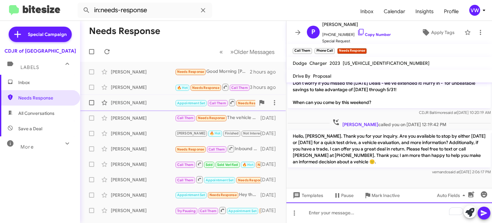
scroll to position [0, 0]
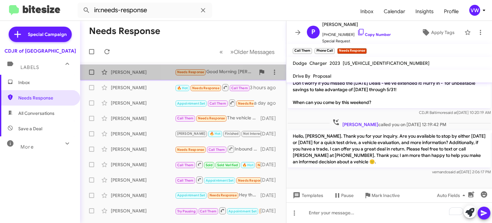
click at [185, 74] on span "Needs Response" at bounding box center [190, 72] width 27 height 4
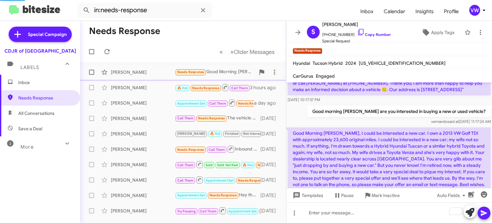
scroll to position [225, 0]
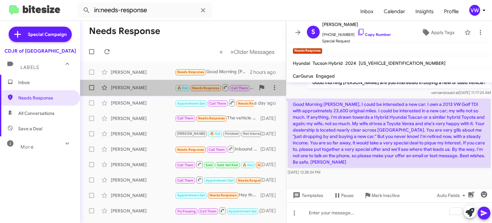
click at [208, 88] on span "Needs Response" at bounding box center [205, 88] width 27 height 4
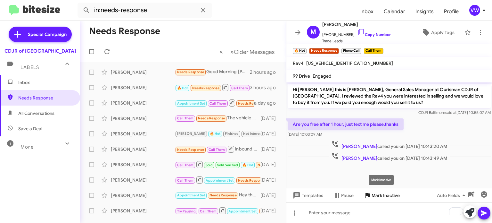
scroll to position [149, 0]
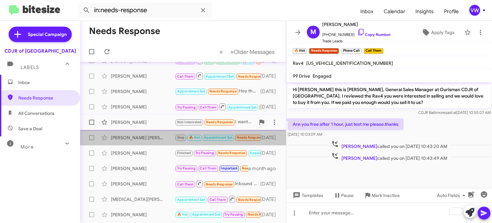
drag, startPoint x: 162, startPoint y: 139, endPoint x: 167, endPoint y: 132, distance: 8.5
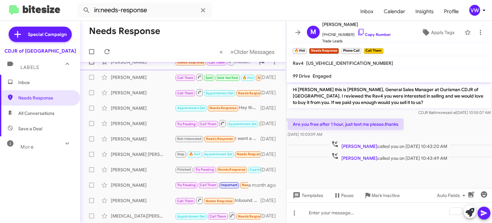
drag, startPoint x: 175, startPoint y: 133, endPoint x: 176, endPoint y: 111, distance: 21.8
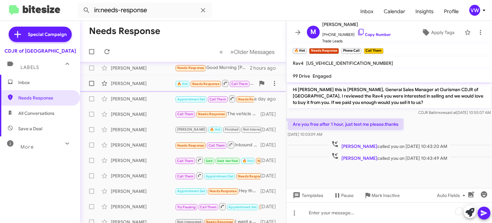
scroll to position [0, 0]
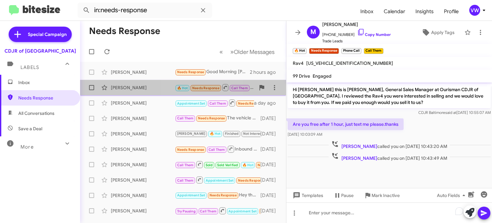
click at [202, 88] on span "Needs Response" at bounding box center [205, 88] width 27 height 4
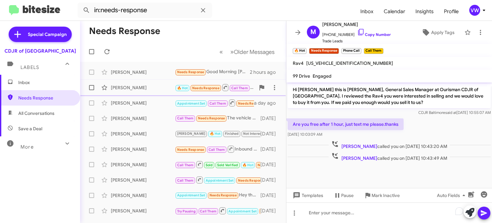
click at [211, 86] on span "Needs Response" at bounding box center [205, 88] width 27 height 4
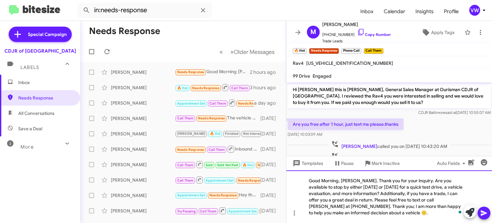
click at [362, 180] on div "Good Morning, [PERSON_NAME]. Thank you for your inquiry. Are you available to s…" at bounding box center [389, 196] width 206 height 53
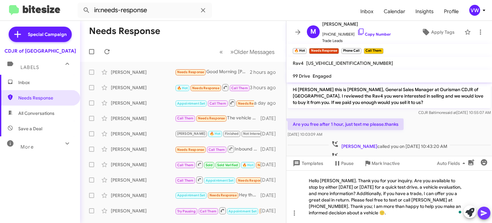
click at [485, 216] on icon at bounding box center [484, 213] width 8 height 8
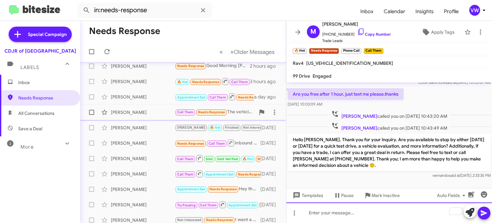
scroll to position [0, 0]
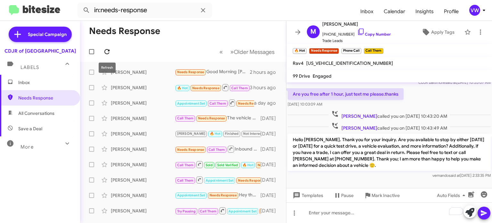
click at [109, 50] on icon at bounding box center [107, 52] width 8 height 8
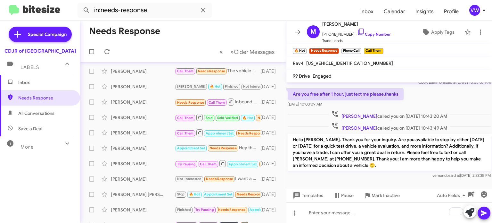
scroll to position [149, 0]
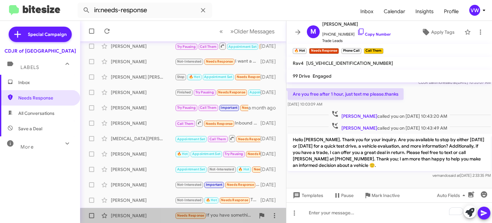
click at [187, 217] on span "Needs Response" at bounding box center [190, 215] width 27 height 4
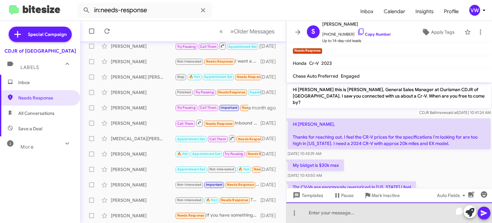
click at [351, 213] on div "To enrich screen reader interactions, please activate Accessibility in Grammarl…" at bounding box center [389, 212] width 206 height 20
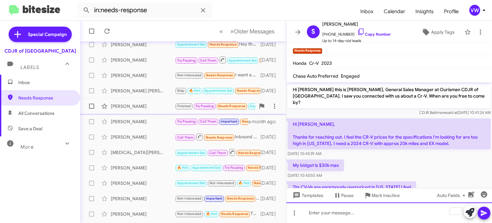
scroll to position [149, 0]
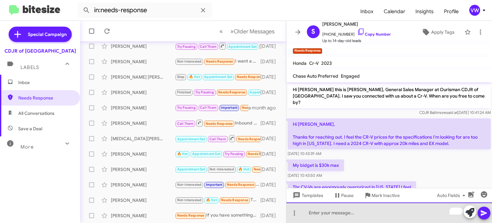
click at [313, 214] on div "To enrich screen reader interactions, please activate Accessibility in Grammarl…" at bounding box center [389, 212] width 206 height 20
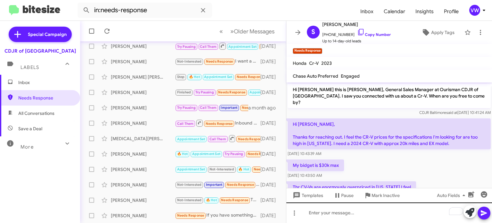
scroll to position [0, 0]
drag, startPoint x: 372, startPoint y: 209, endPoint x: 370, endPoint y: 216, distance: 6.7
click at [371, 216] on div "To enrich screen reader interactions, please activate Accessibility in Grammarl…" at bounding box center [389, 212] width 206 height 20
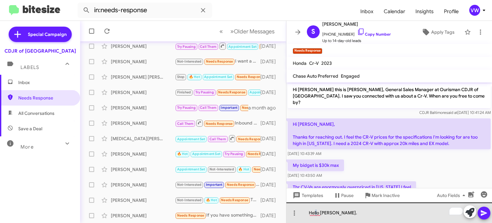
click at [316, 215] on div "Hello Mrs Sharma." at bounding box center [389, 212] width 206 height 20
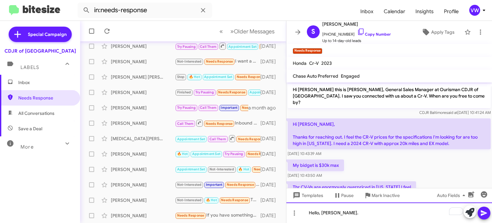
click at [352, 214] on div "Hello, Mrs Sharma." at bounding box center [389, 212] width 206 height 20
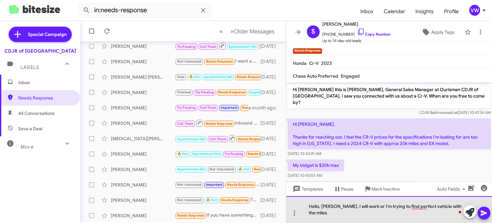
click at [400, 212] on div "Hello, Mrs Sharma. I will work or I'm trying to find perfect vehicle with the m…" at bounding box center [389, 209] width 206 height 27
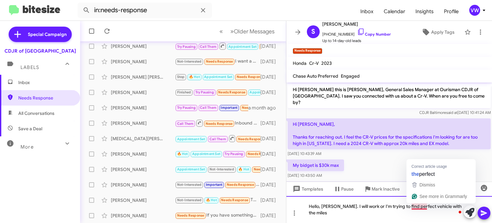
click at [420, 203] on div "Hello, Mrs Sharma. I will work or I'm trying to find perfect vehicle with the m…" at bounding box center [389, 209] width 206 height 27
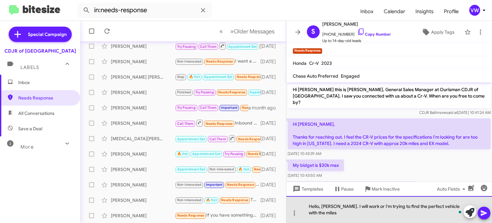
click at [330, 212] on div "Hello, Mrs Sharma. I will work or I'm trying to find the perfect vehicle with t…" at bounding box center [389, 209] width 206 height 27
click at [349, 212] on div "Hello, Mrs Sharma. I will work or I'm trying to find the perfect vehicle with t…" at bounding box center [389, 209] width 206 height 27
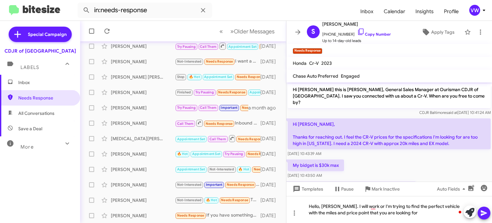
click at [424, 170] on div "My bidget is $30k max May 29, 2025, 10:43:50 AM" at bounding box center [389, 169] width 206 height 22
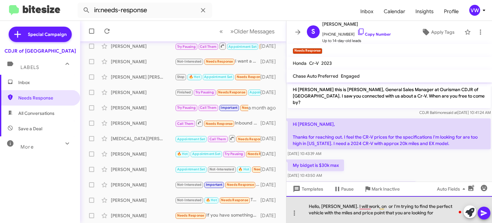
click at [385, 206] on div "Hello, Mrs Sharma. I will work, on or I'm trying to find the perfect vehicle wi…" at bounding box center [389, 209] width 206 height 27
click at [385, 205] on div "Hello, Mrs Sharma. I will work, on 'm trying to find the perfect vehicle with t…" at bounding box center [389, 209] width 206 height 27
click at [402, 211] on div "Hello, Mrs Sharma. I will work on trying to find the perfect vehicle with the m…" at bounding box center [389, 209] width 206 height 27
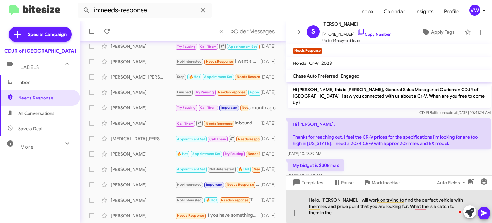
click at [413, 204] on div "Hello, Mrs Sharma. I will work on trying to find the perfect vehicle with the m…" at bounding box center [389, 205] width 206 height 33
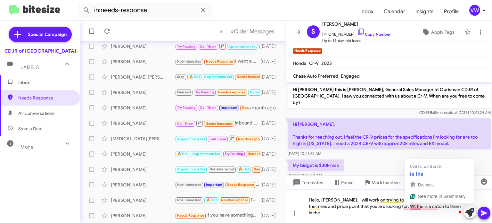
click at [416, 206] on div "Hello, Mrs Sharma. I will work on trying to find the perfect vehicle with the m…" at bounding box center [389, 205] width 206 height 33
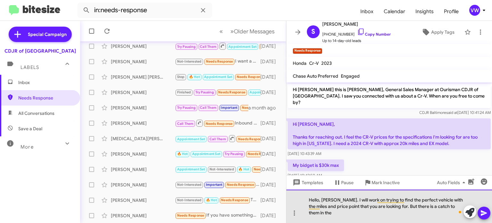
click at [323, 214] on div "Hello, Mrs Sharma. I will work on trying to find the perfect vehicle with the m…" at bounding box center [389, 205] width 206 height 33
click at [338, 213] on div "Hello, Mrs Sharma. I will work on trying to find the perfect vehicle with the m…" at bounding box center [389, 205] width 206 height 33
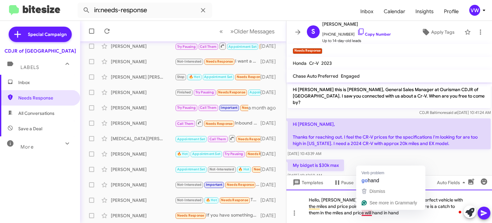
click at [364, 214] on div "Hello, Mrs Sharma. I will work on trying to find the perfect vehicle with the m…" at bounding box center [389, 205] width 206 height 33
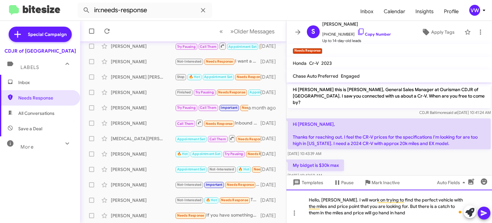
click at [400, 211] on div "Hello, Mrs Sharma. I will work on trying to find the perfect vehicle with the m…" at bounding box center [389, 205] width 206 height 33
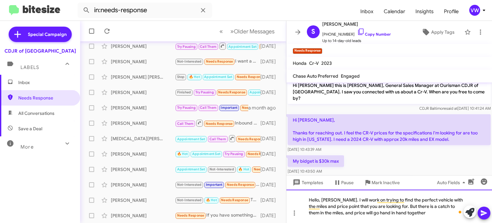
scroll to position [10, 0]
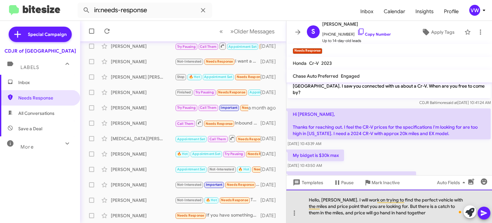
click at [428, 211] on div "Hello, Mrs Sharma. I will work on trying to find the perfect vehicle with the m…" at bounding box center [389, 205] width 206 height 33
click at [408, 213] on div "Hello, Mrs Sharma. I will work on trying to find the perfect vehicle with the m…" at bounding box center [389, 205] width 206 height 33
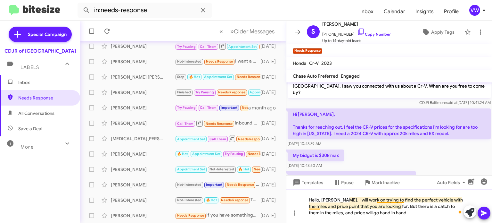
click at [404, 198] on div "Hello, Mrs Sharma. I will work on trying to find the perfect vehicle with the m…" at bounding box center [389, 205] width 206 height 33
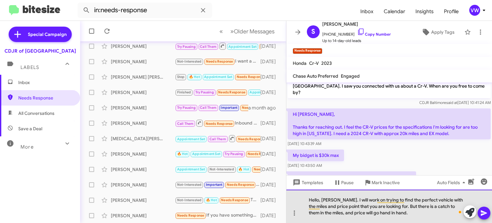
click at [396, 213] on div "Hello, Mrs Sharma. I will work on trying to find the perfect vehicle with the m…" at bounding box center [389, 205] width 206 height 33
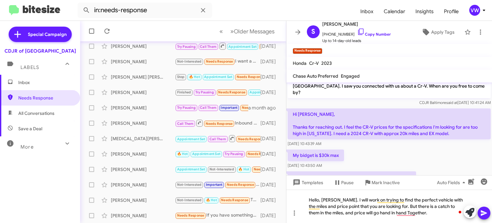
click at [487, 215] on icon at bounding box center [484, 213] width 8 height 8
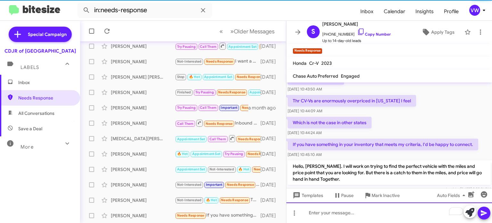
scroll to position [96, 0]
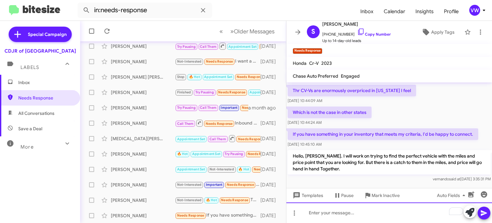
click at [363, 217] on div "To enrich screen reader interactions, please activate Accessibility in Grammarl…" at bounding box center [389, 212] width 206 height 20
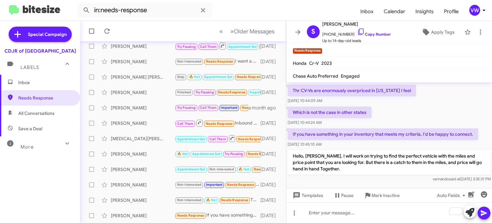
drag, startPoint x: 437, startPoint y: 177, endPoint x: 406, endPoint y: 182, distance: 30.7
click at [437, 183] on div at bounding box center [389, 188] width 206 height 11
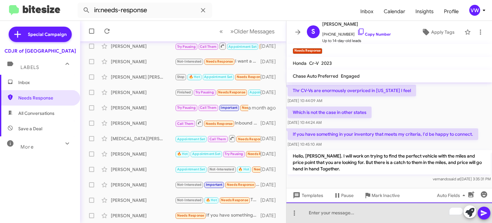
click at [333, 212] on div "To enrich screen reader interactions, please activate Accessibility in Grammarl…" at bounding box center [389, 212] width 206 height 20
click at [323, 208] on div "Does higher the miles" at bounding box center [389, 212] width 206 height 20
click at [361, 213] on div "Does higher the miles" at bounding box center [389, 212] width 206 height 20
click at [320, 212] on div "Does the higher the miles" at bounding box center [389, 212] width 206 height 20
click at [357, 213] on div "the higher the miles" at bounding box center [389, 212] width 206 height 20
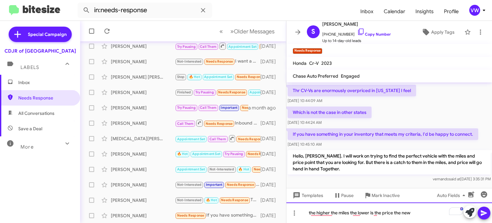
click at [405, 205] on div "the higher the miles the lower is the price the new" at bounding box center [389, 212] width 206 height 20
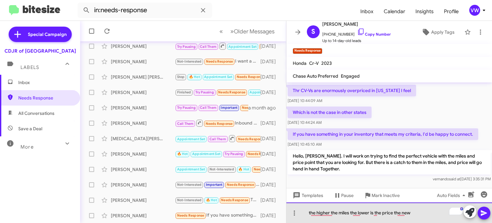
click at [413, 212] on div "the higher the miles the lower is the price the new" at bounding box center [389, 212] width 206 height 20
click at [418, 211] on div "the higher the miles the lower is the price the new" at bounding box center [389, 212] width 206 height 20
click at [315, 213] on div "To enrich screen reader interactions, please activate Accessibility in Grammarl…" at bounding box center [389, 212] width 206 height 20
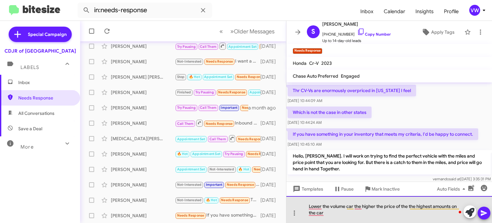
click at [347, 206] on div "Lower the volume car the higher the price of the the highest amounts on the car" at bounding box center [389, 209] width 206 height 27
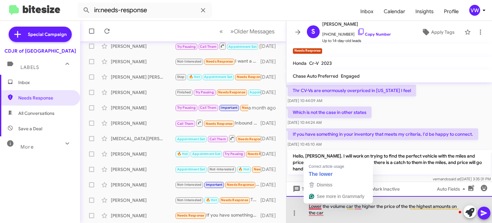
click at [330, 214] on div "Lower the volume car the higher the price of the the highest amounts on the car" at bounding box center [389, 209] width 206 height 27
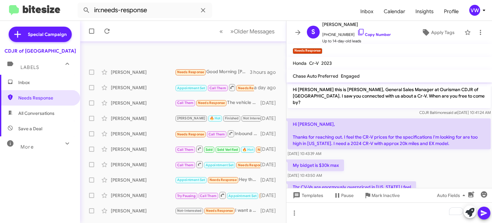
scroll to position [96, 0]
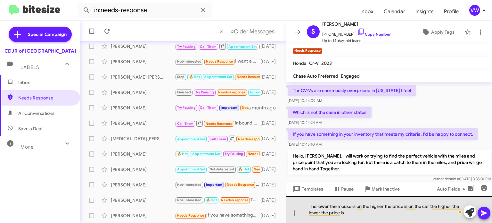
click at [353, 204] on div "The lower the mouse is on the higher the price is on the car the higher the low…" at bounding box center [389, 209] width 206 height 27
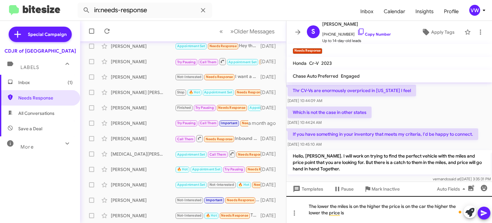
click at [361, 207] on div "The lower the miles is on the higher the price is on the car the higher the low…" at bounding box center [389, 209] width 206 height 27
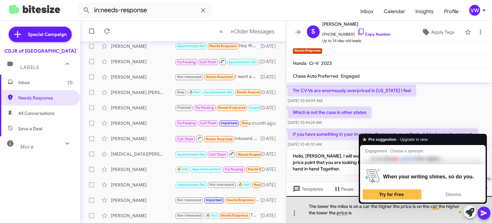
click at [438, 206] on div "The lower the miles is on a car the higher the price is on the car the higher t…" at bounding box center [389, 209] width 206 height 27
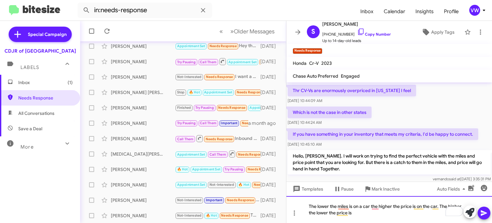
click at [308, 212] on div "The lower the miles is on a car the higher the price is on the car. The higher …" at bounding box center [389, 209] width 206 height 27
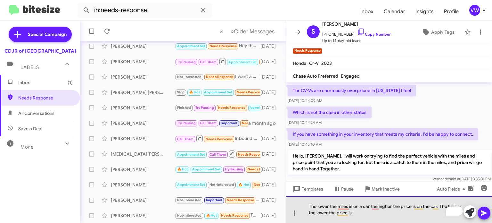
drag, startPoint x: 316, startPoint y: 212, endPoint x: 322, endPoint y: 211, distance: 6.4
click at [316, 212] on div "The lower the miles is on a car the higher the price is on the car. The higher …" at bounding box center [389, 209] width 206 height 27
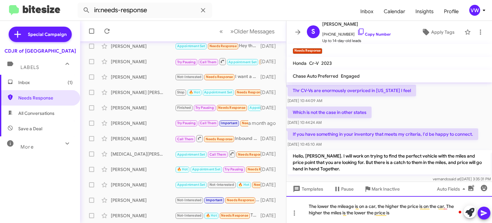
click at [348, 213] on div "The lower the mileage is on a car, the higher the price is on the car. The high…" at bounding box center [389, 209] width 206 height 27
click at [412, 212] on div "The lower the mileage is on a car, the higher the price is on the car. The high…" at bounding box center [389, 209] width 206 height 27
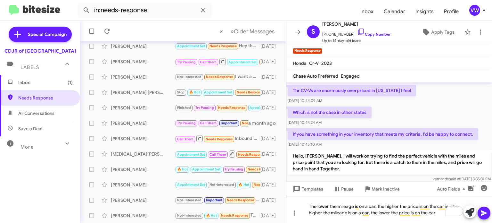
click at [483, 214] on icon at bounding box center [484, 212] width 6 height 5
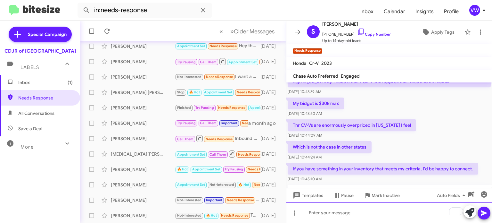
scroll to position [56, 0]
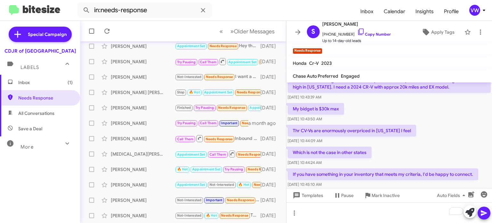
click at [435, 123] on div "Thr CV-Vs are enormously overpriced in Maryland I feel May 29, 2025, 10:44:09 AM" at bounding box center [389, 134] width 206 height 22
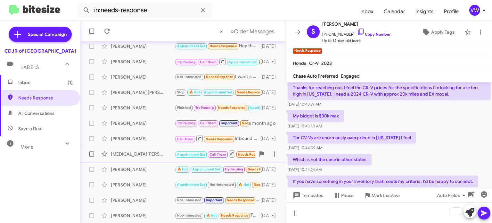
click at [168, 151] on div "[MEDICAL_DATA][PERSON_NAME]" at bounding box center [143, 154] width 64 height 6
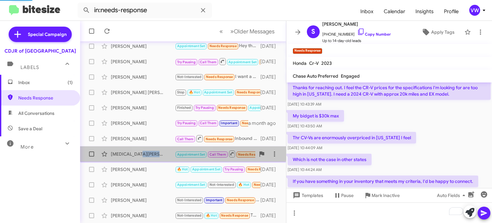
click at [168, 151] on div "[MEDICAL_DATA][PERSON_NAME]" at bounding box center [143, 154] width 64 height 6
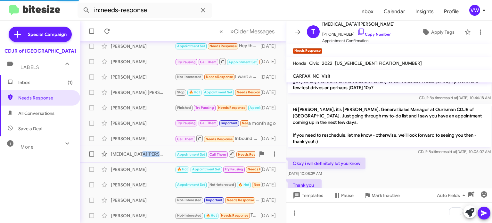
scroll to position [242, 0]
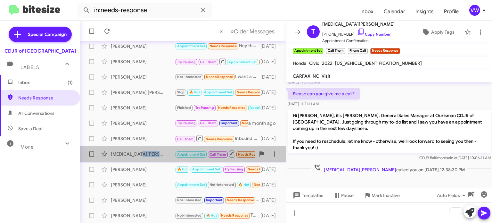
click at [147, 155] on div "[MEDICAL_DATA][PERSON_NAME]" at bounding box center [143, 154] width 64 height 6
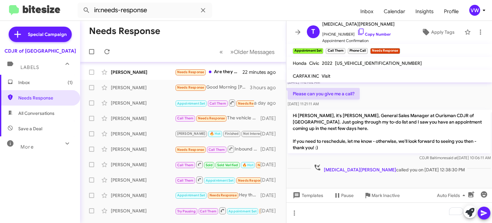
scroll to position [0, 0]
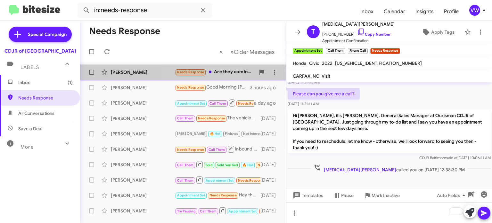
click at [193, 72] on span "Needs Response" at bounding box center [190, 72] width 27 height 4
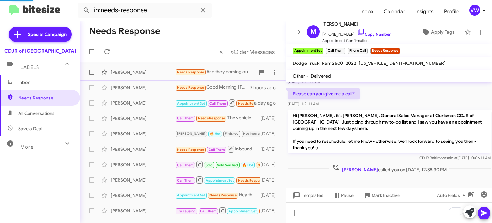
scroll to position [82, 0]
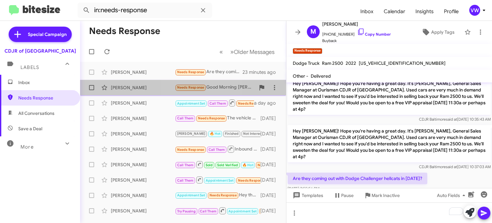
click at [194, 83] on div "Stephen Morris Needs Response Good Morning Fernando, I could be interested a ne…" at bounding box center [183, 87] width 196 height 13
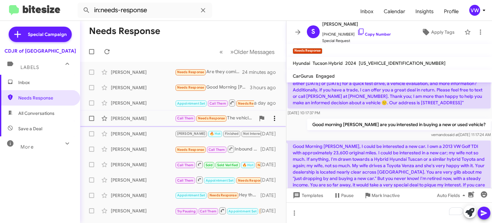
scroll to position [142, 0]
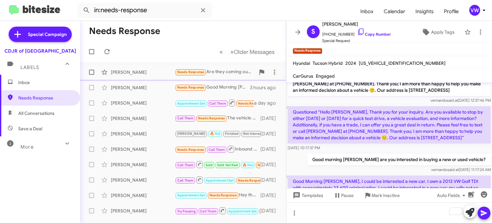
click at [197, 75] on small "Needs Response" at bounding box center [191, 72] width 30 height 6
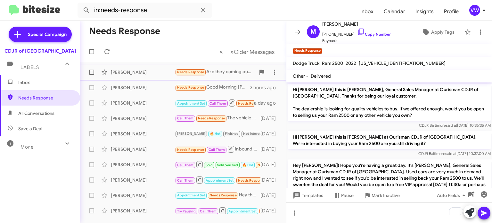
click at [195, 72] on span "Needs Response" at bounding box center [190, 72] width 27 height 4
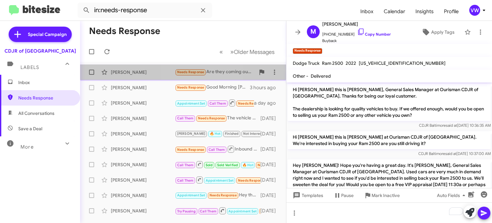
click at [189, 72] on span "Needs Response" at bounding box center [190, 72] width 27 height 4
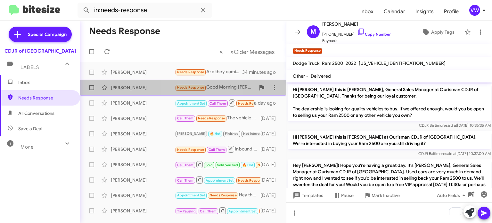
click at [196, 86] on span "Needs Response" at bounding box center [190, 87] width 27 height 4
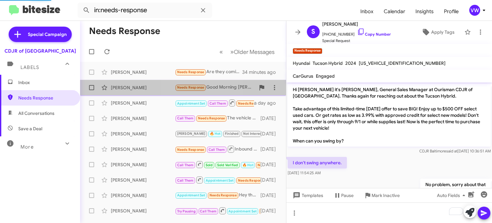
click at [197, 87] on span "Needs Response" at bounding box center [190, 87] width 27 height 4
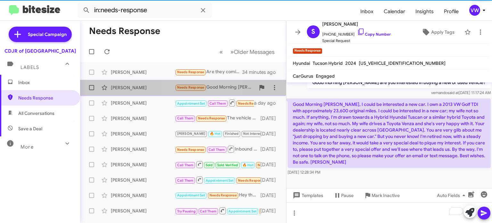
click at [199, 89] on span "Needs Response" at bounding box center [190, 87] width 27 height 4
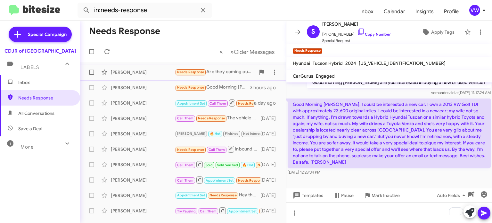
click at [200, 75] on div "Michael Schroyer Needs Response Are they coming out with Dodge Challenger hellc…" at bounding box center [183, 72] width 196 height 13
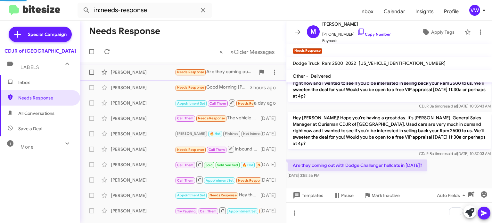
scroll to position [82, 0]
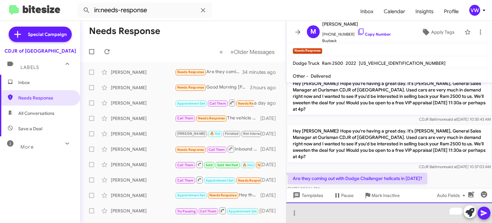
click at [350, 215] on div "To enrich screen reader interactions, please activate Accessibility in Grammarl…" at bounding box center [389, 212] width 206 height 20
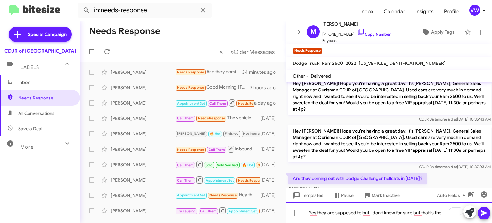
scroll to position [88, 0]
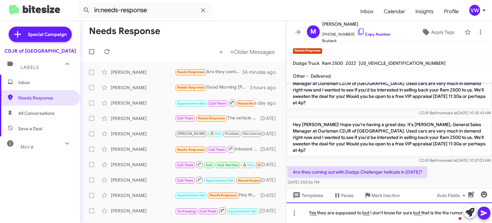
click at [443, 206] on div "Yes they are supposed to but I don't know for sure but that is the the rumor" at bounding box center [389, 212] width 206 height 20
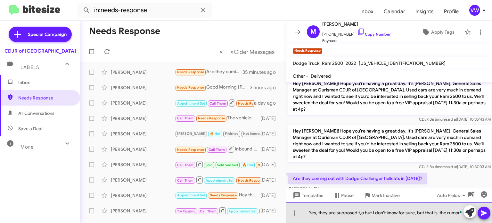
click at [373, 211] on div "Yes, they are supposed t,o but I don't know for sure, but that is the rumor" at bounding box center [389, 212] width 206 height 20
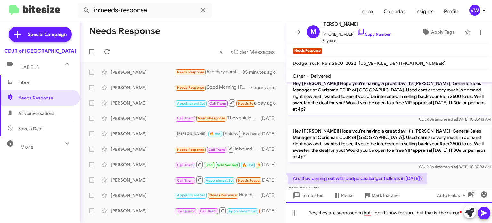
scroll to position [88, 0]
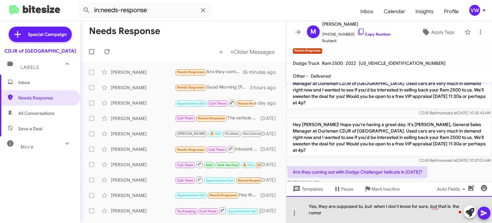
click at [387, 206] on div "Yes, they are supposed to, but when I don't know for sure, but that is the rumor" at bounding box center [389, 209] width 206 height 27
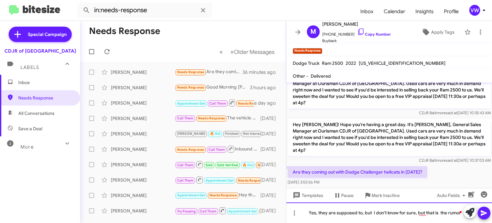
scroll to position [82, 0]
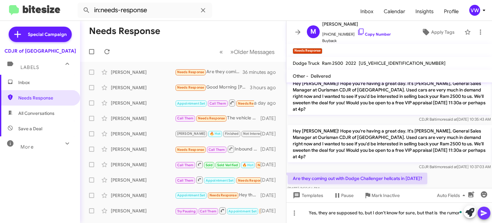
click at [481, 213] on icon at bounding box center [484, 213] width 8 height 8
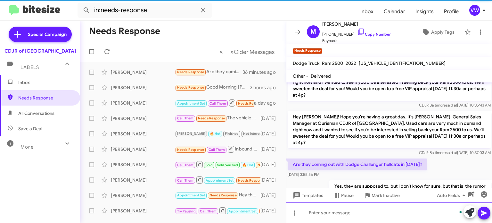
scroll to position [105, 0]
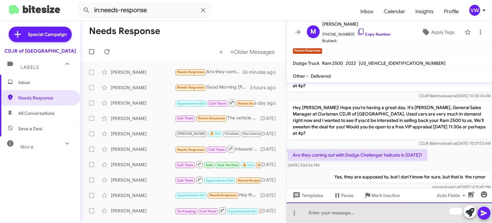
click at [325, 216] on div "To enrich screen reader interactions, please activate Accessibility in Grammarl…" at bounding box center [389, 212] width 206 height 20
click at [380, 211] on div "Check back at the end of the year thank you" at bounding box center [389, 212] width 206 height 20
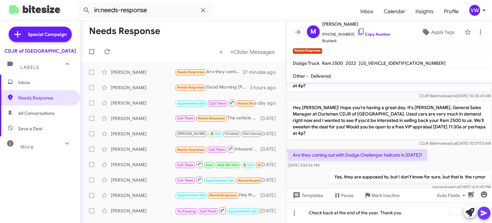
click at [480, 210] on icon at bounding box center [484, 213] width 8 height 8
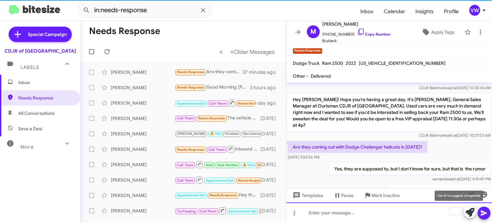
scroll to position [128, 0]
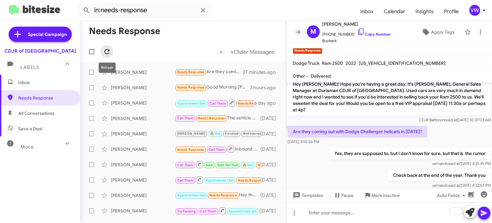
click at [106, 52] on icon at bounding box center [107, 52] width 8 height 8
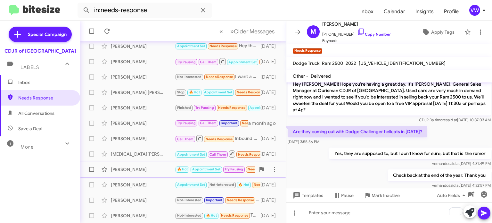
scroll to position [149, 0]
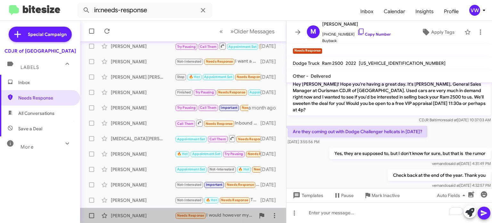
click at [198, 215] on span "Needs Response" at bounding box center [190, 215] width 27 height 4
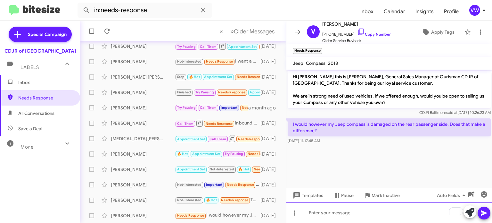
click at [349, 214] on div "To enrich screen reader interactions, please activate Accessibility in Grammarl…" at bounding box center [389, 212] width 206 height 20
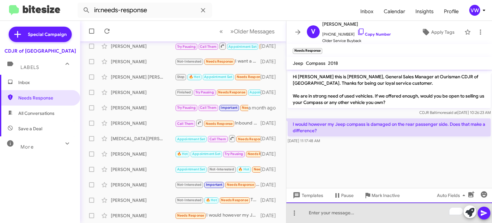
click at [360, 218] on div "To enrich screen reader interactions, please activate Accessibility in Grammarl…" at bounding box center [389, 212] width 206 height 20
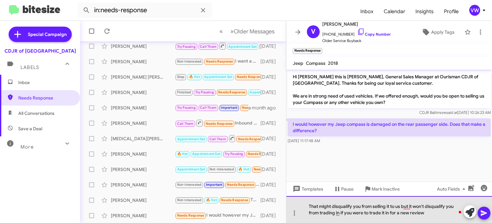
click at [428, 209] on div "That might disqualify you from selling it to us but it won't disqualify you fro…" at bounding box center [389, 209] width 206 height 27
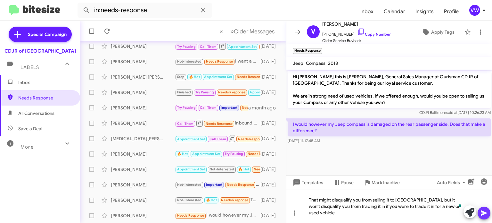
click at [482, 213] on icon at bounding box center [484, 212] width 6 height 5
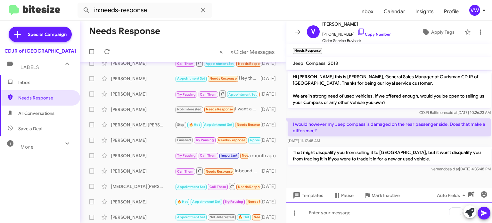
scroll to position [53, 0]
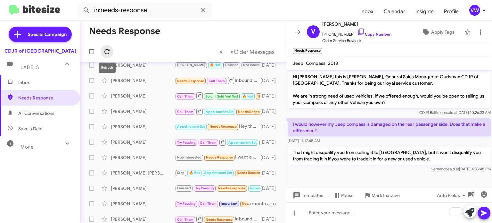
click at [107, 52] on icon at bounding box center [107, 52] width 8 height 8
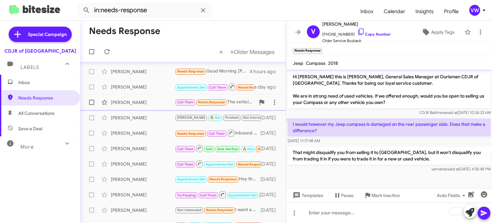
scroll to position [0, 0]
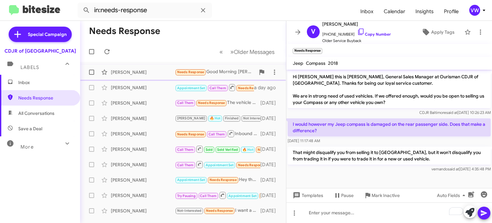
click at [196, 74] on span "Needs Response" at bounding box center [190, 72] width 27 height 4
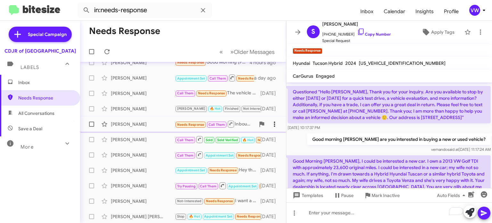
scroll to position [10, 0]
